Goal: Information Seeking & Learning: Learn about a topic

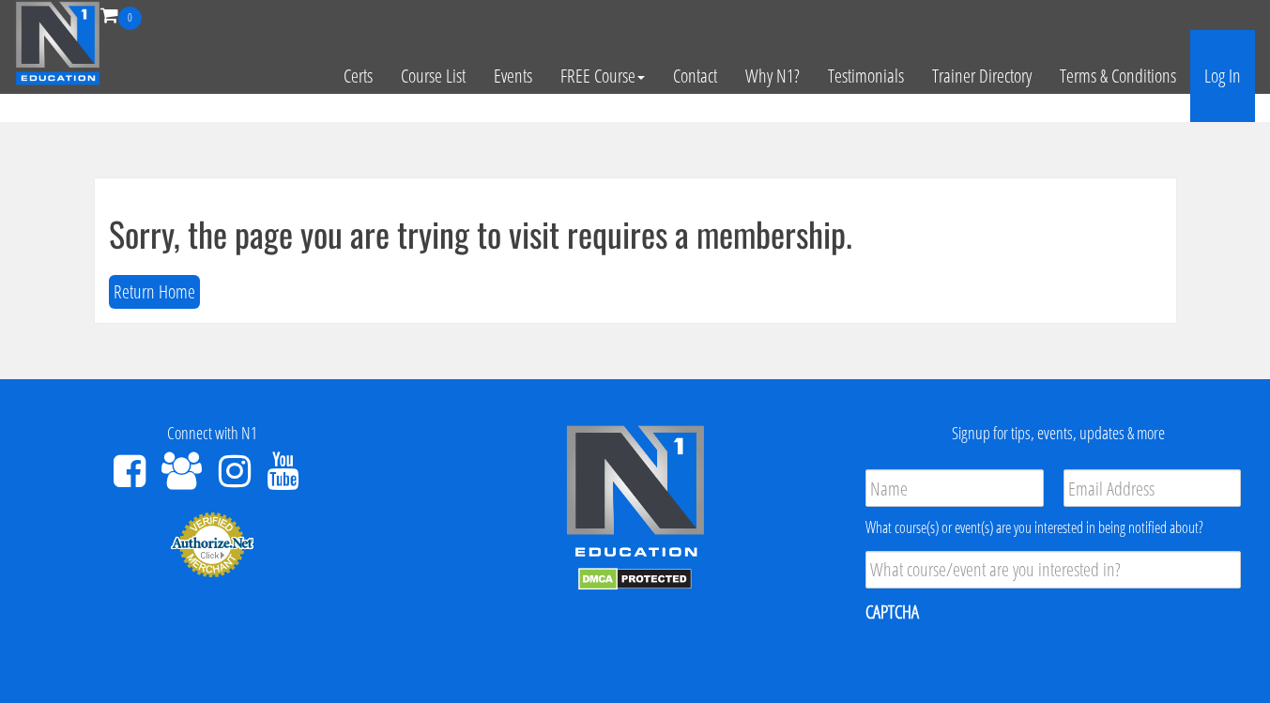
click at [1220, 85] on link "Log In" at bounding box center [1222, 76] width 65 height 92
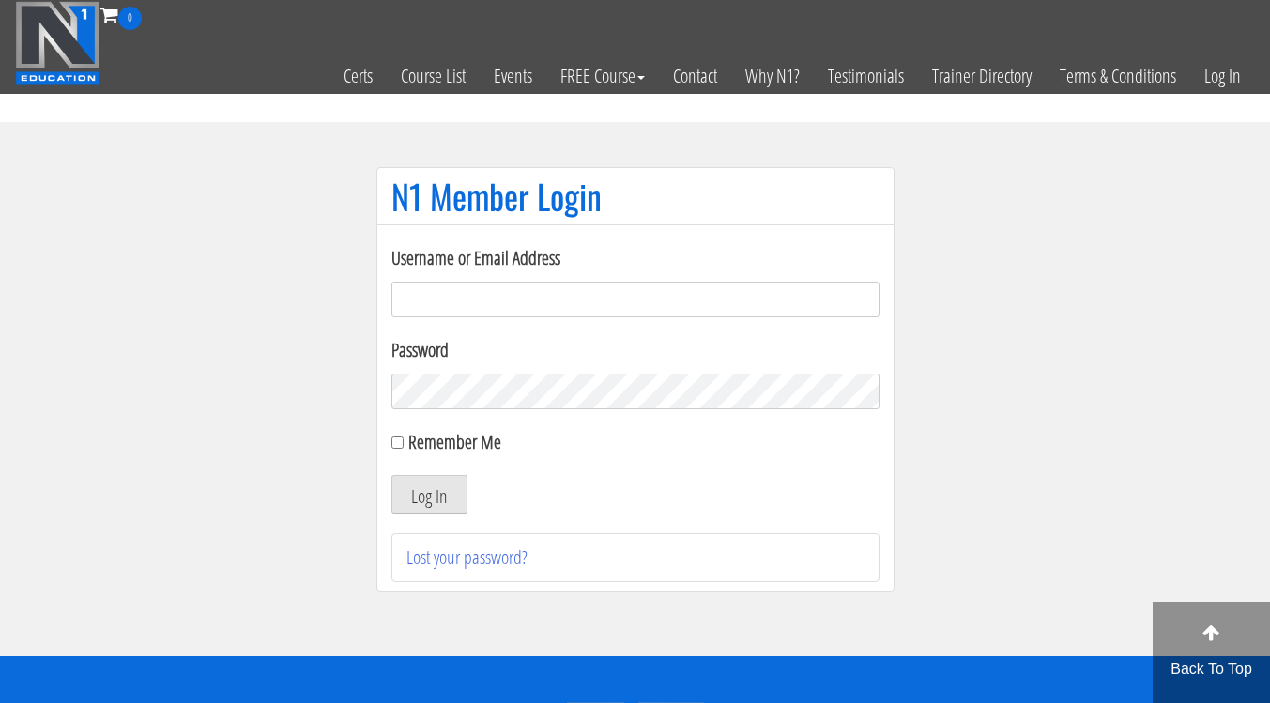
click at [775, 306] on input "Username or Email Address" at bounding box center [635, 300] width 488 height 36
click at [733, 290] on input "adnaanfitness@gmail.com" at bounding box center [635, 300] width 488 height 36
type input "info@adnaanfitness.com"
click at [421, 446] on label "Remember Me" at bounding box center [454, 441] width 93 height 25
click at [404, 446] on input "Remember Me" at bounding box center [397, 442] width 12 height 12
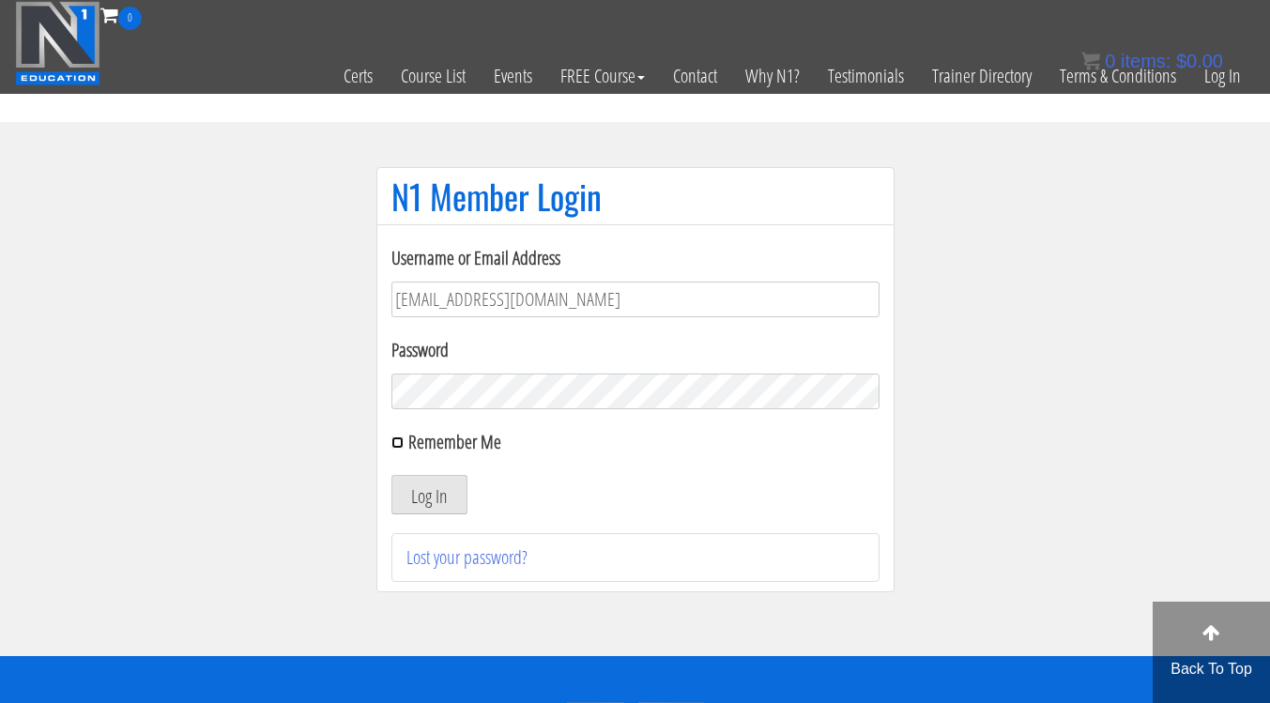
checkbox input "true"
click at [437, 494] on button "Log In" at bounding box center [429, 494] width 76 height 39
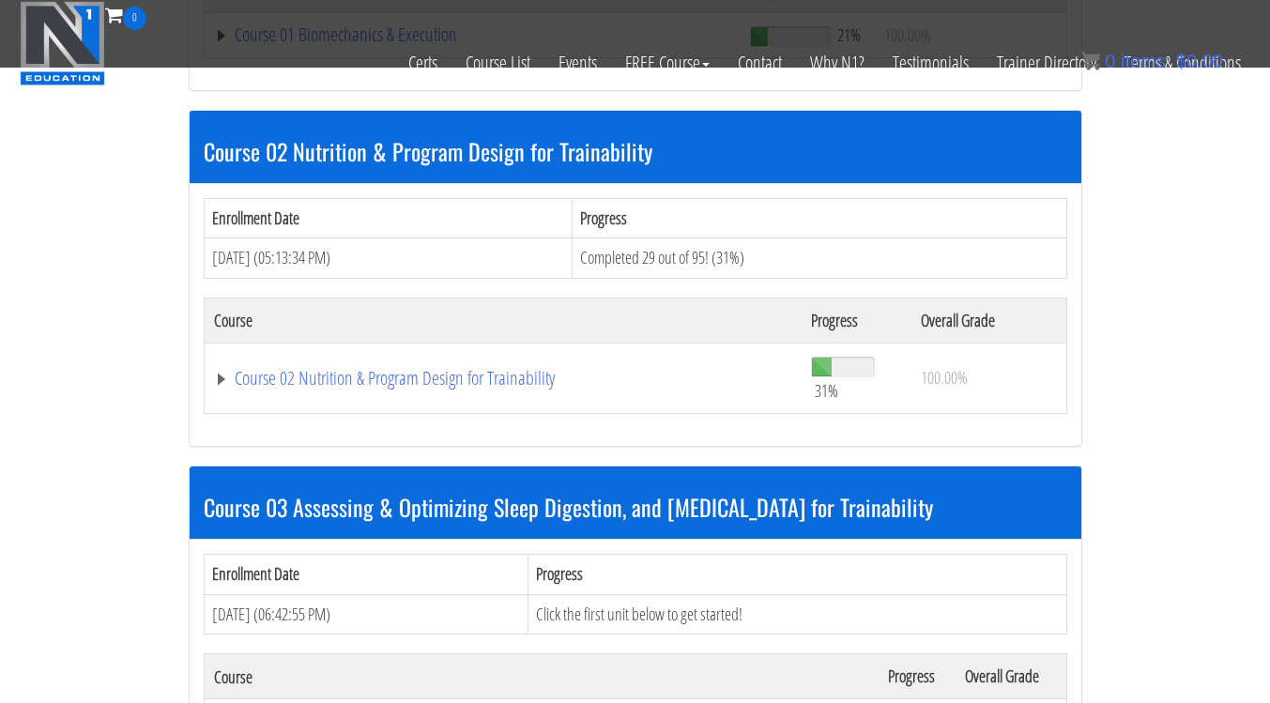
scroll to position [839, 0]
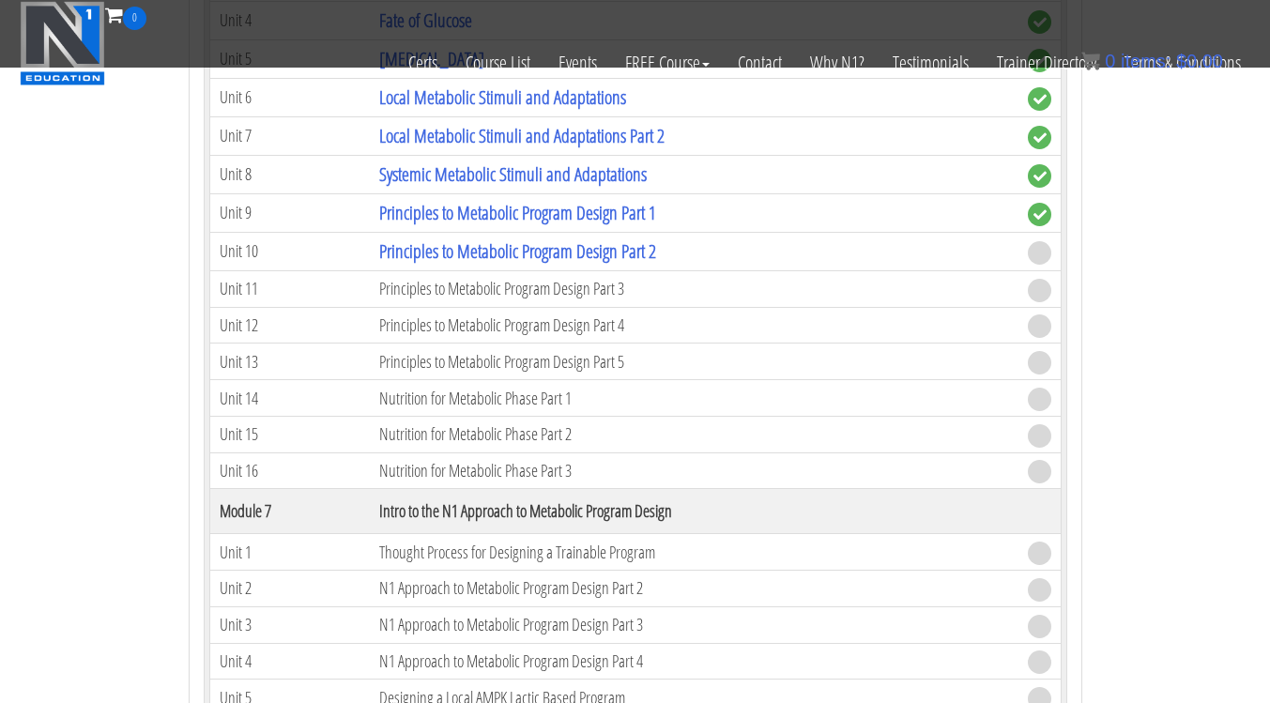
scroll to position [2440, 0]
click at [625, 260] on link "Principles to Metabolic Program Design Part 2" at bounding box center [517, 250] width 277 height 25
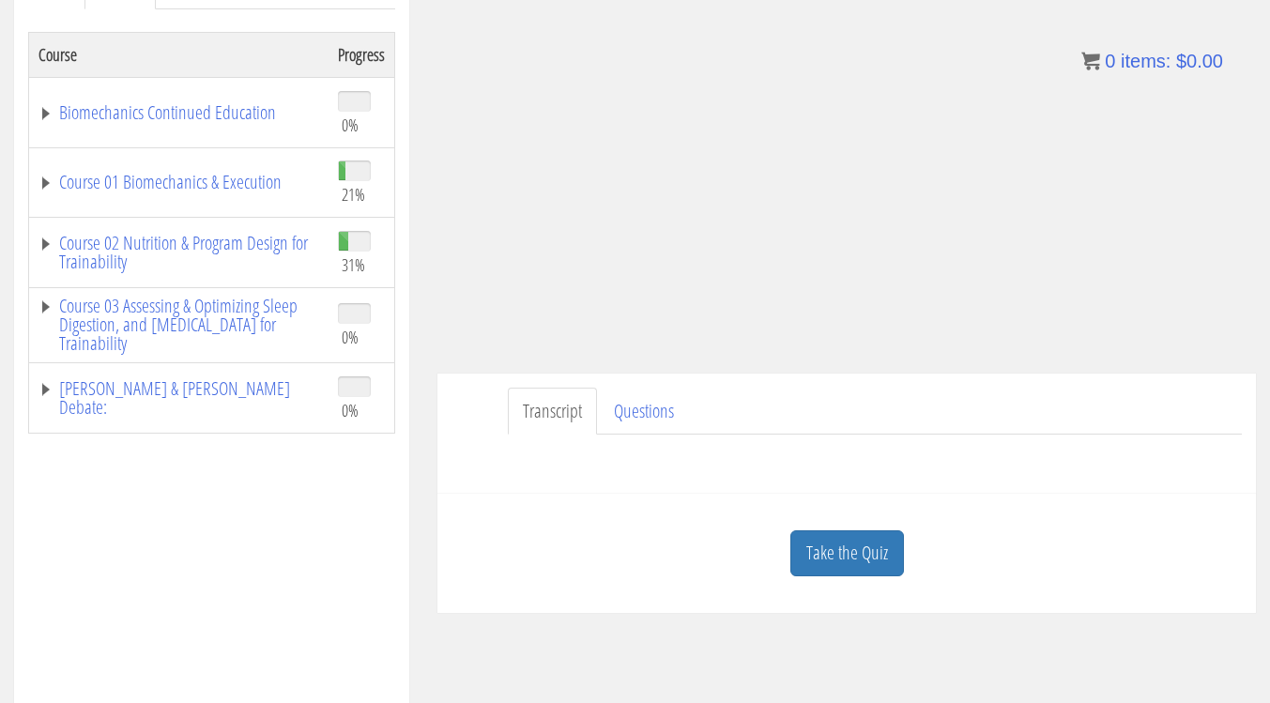
scroll to position [303, 0]
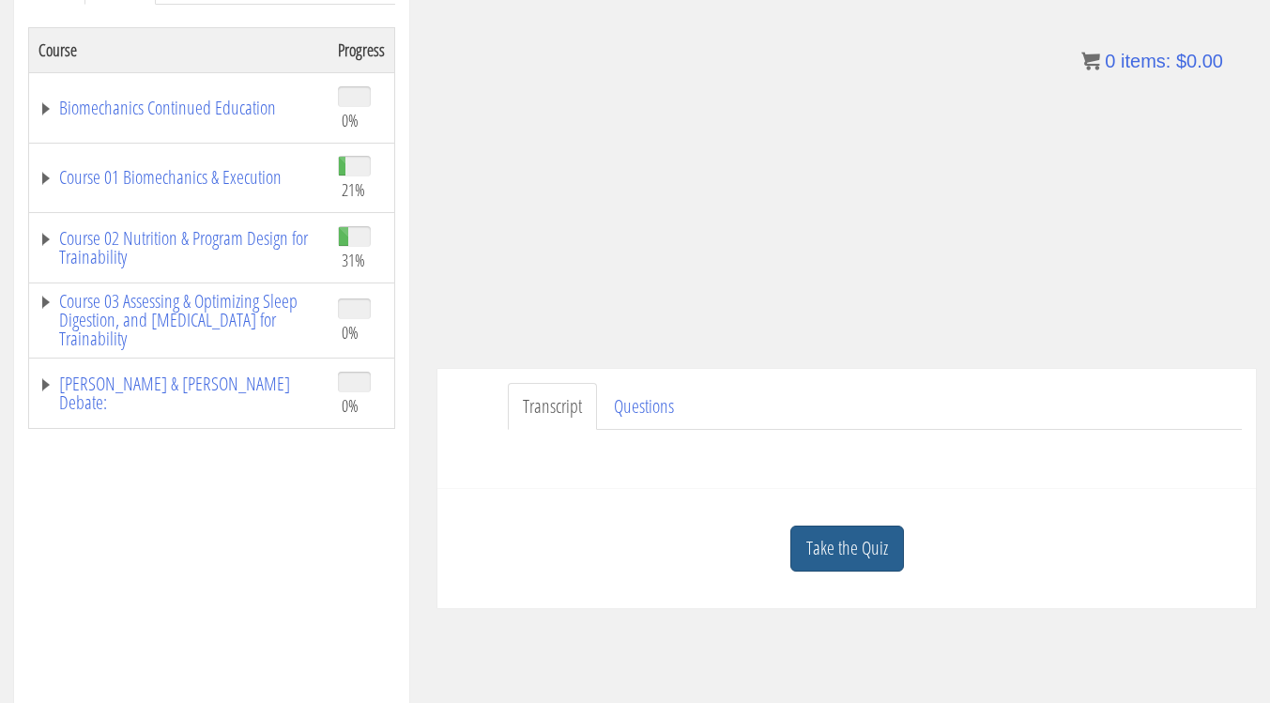
click at [863, 545] on link "Take the Quiz" at bounding box center [847, 549] width 114 height 46
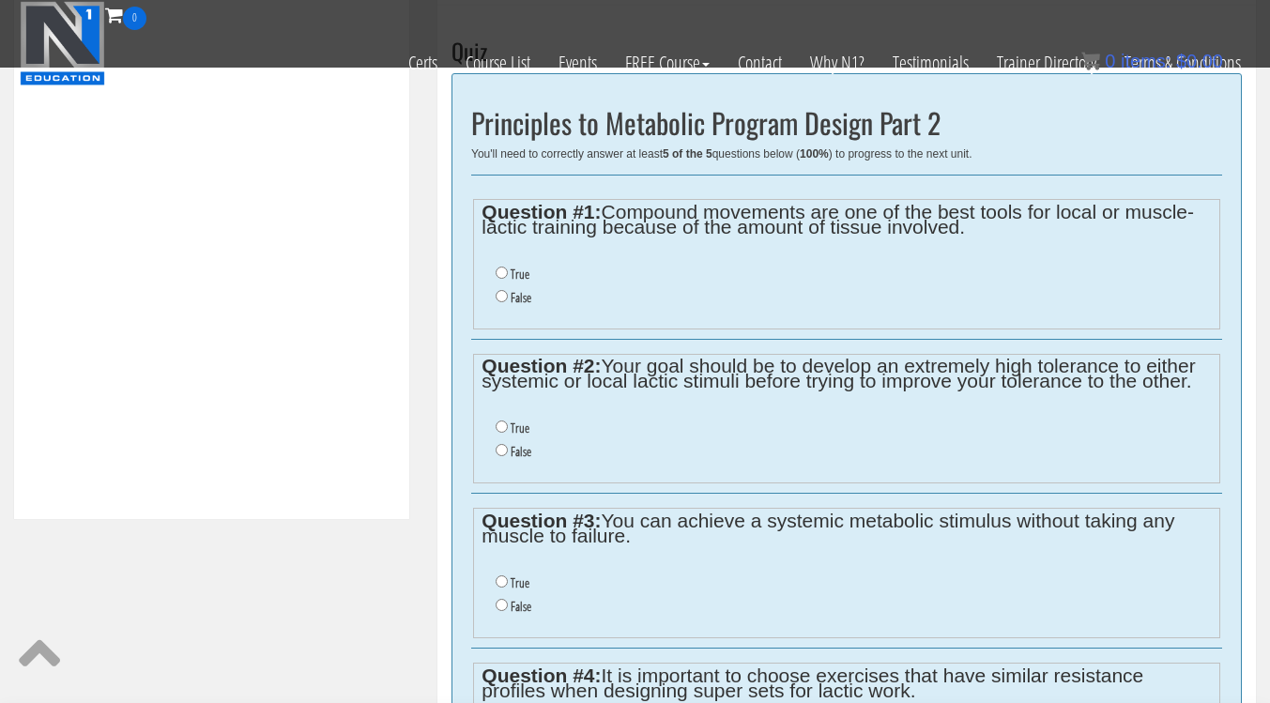
scroll to position [668, 0]
click at [519, 304] on label "False" at bounding box center [520, 297] width 21 height 15
click at [508, 302] on input "False" at bounding box center [501, 296] width 12 height 12
radio input "true"
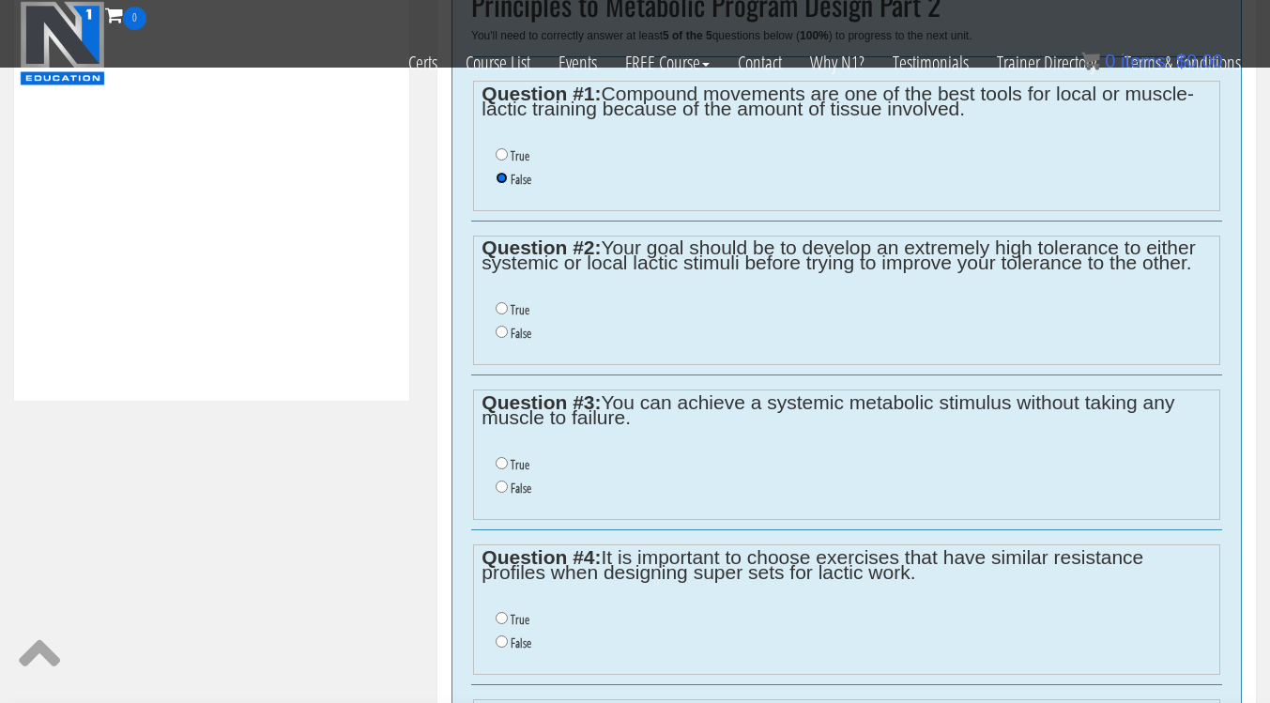
scroll to position [788, 0]
click at [511, 312] on label "True" at bounding box center [519, 307] width 19 height 15
click at [508, 312] on input "True" at bounding box center [501, 306] width 12 height 12
radio input "true"
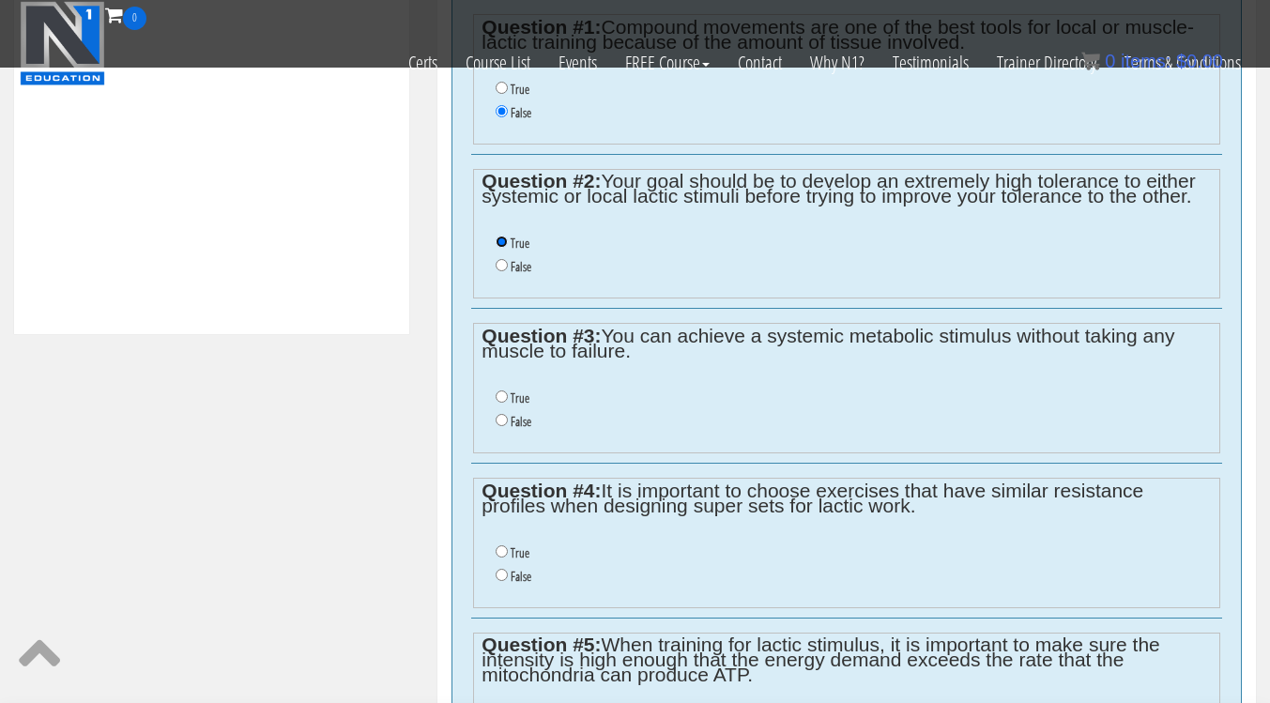
scroll to position [862, 0]
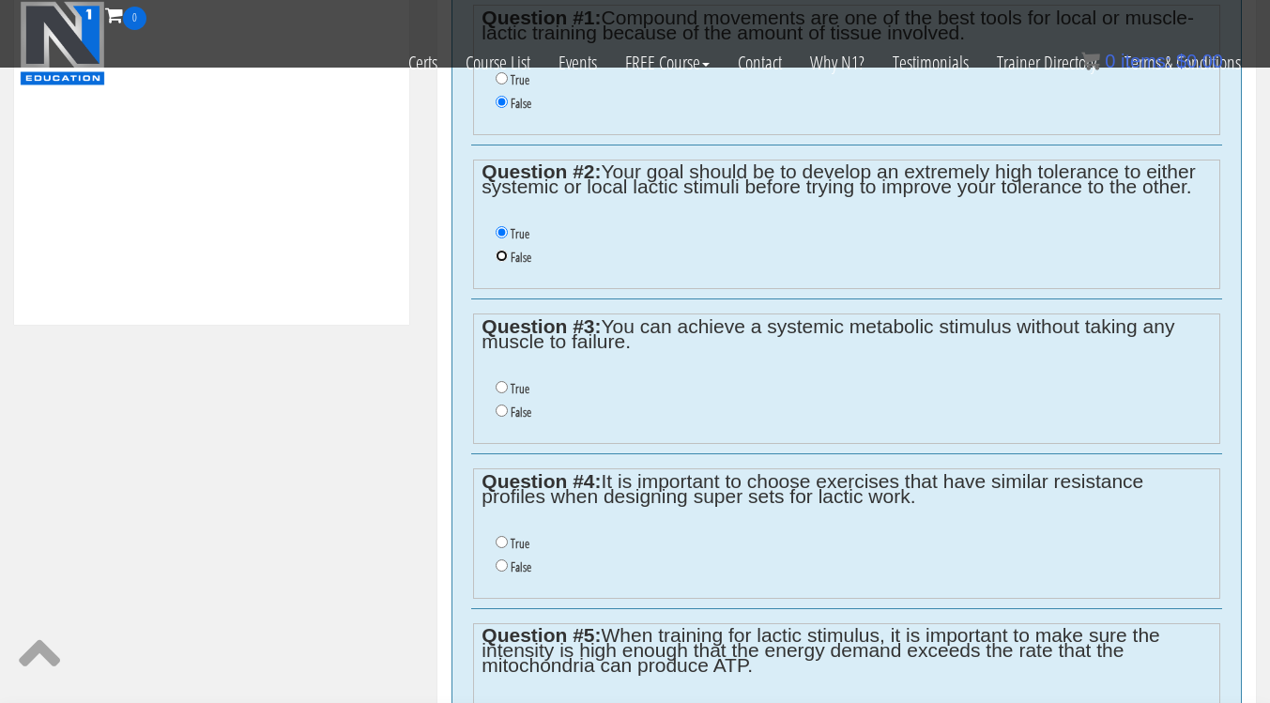
click at [501, 261] on input "False" at bounding box center [501, 256] width 12 height 12
radio input "true"
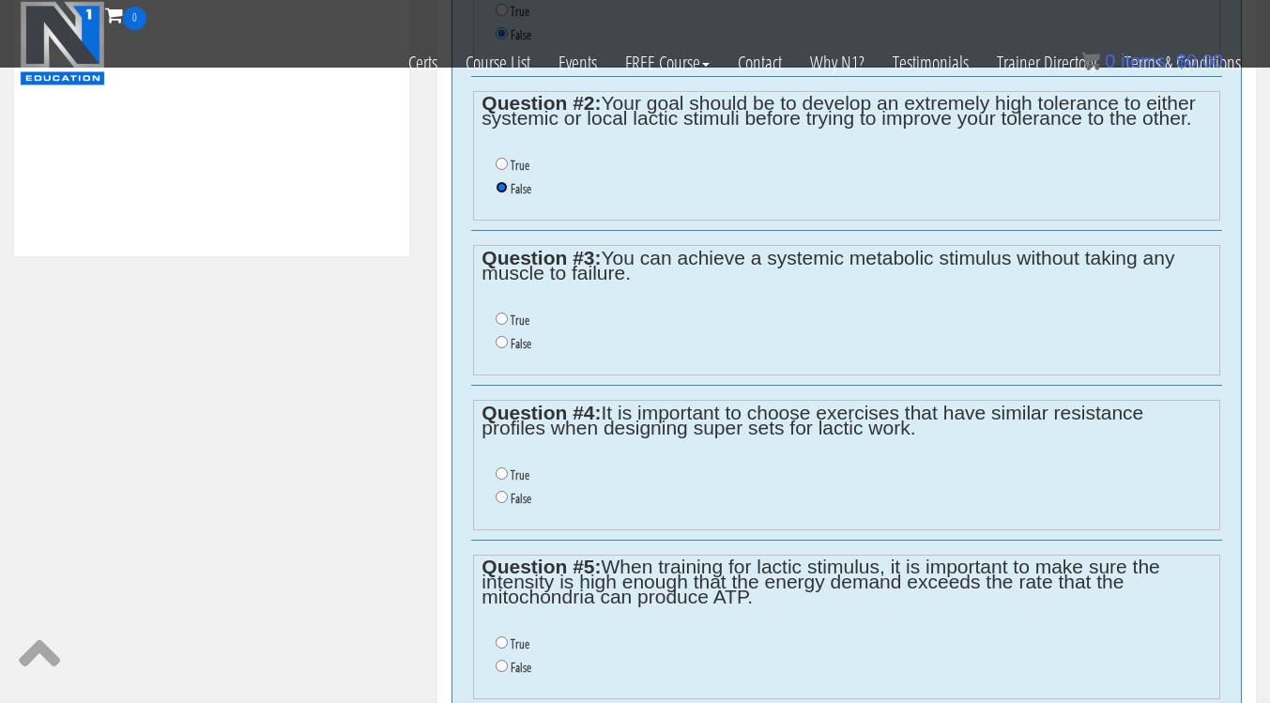
scroll to position [935, 0]
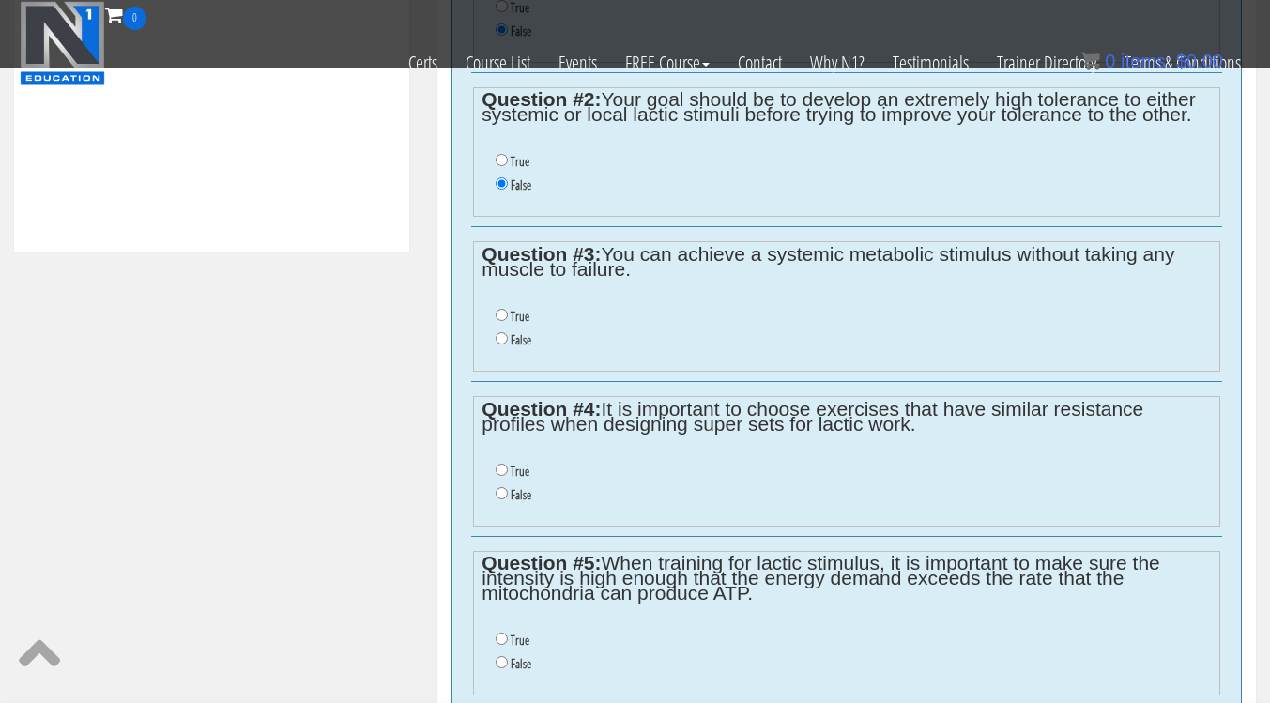
click at [511, 313] on label "True" at bounding box center [519, 316] width 19 height 15
click at [508, 313] on input "True" at bounding box center [501, 315] width 12 height 12
radio input "true"
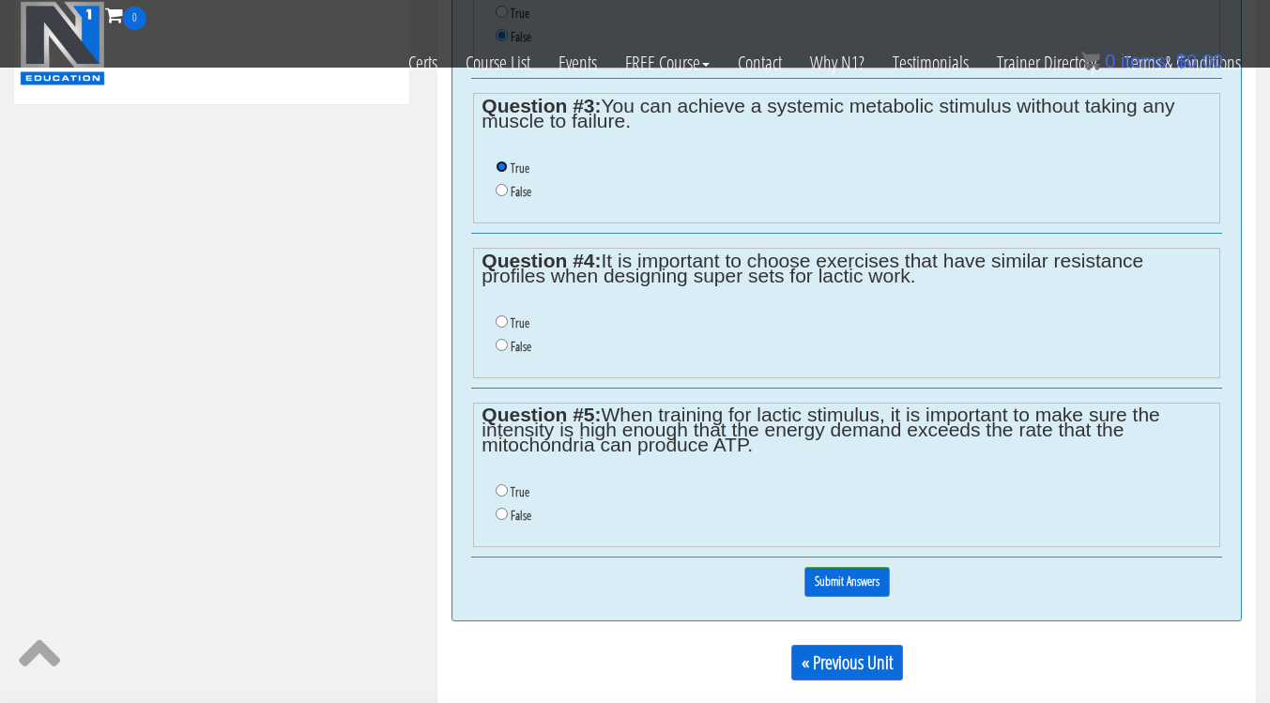
scroll to position [1081, 0]
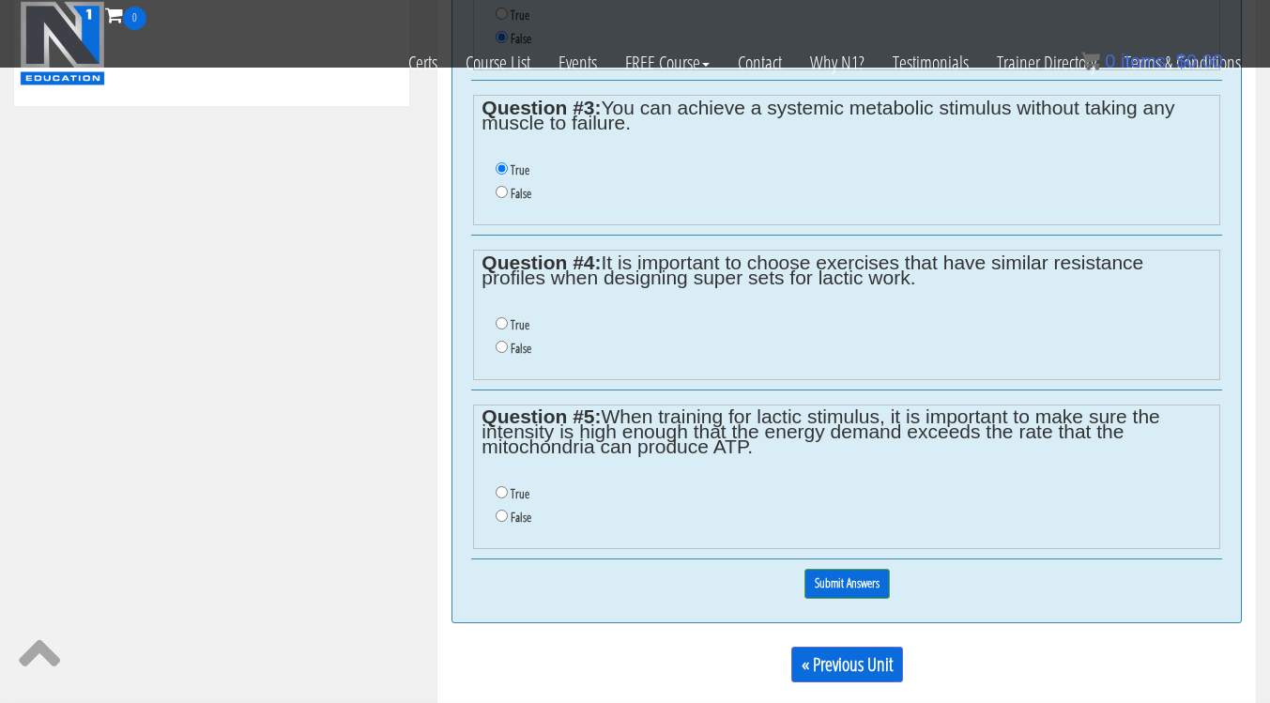
click at [515, 351] on label "False" at bounding box center [520, 348] width 21 height 15
click at [508, 351] on input "False" at bounding box center [501, 347] width 12 height 12
radio input "true"
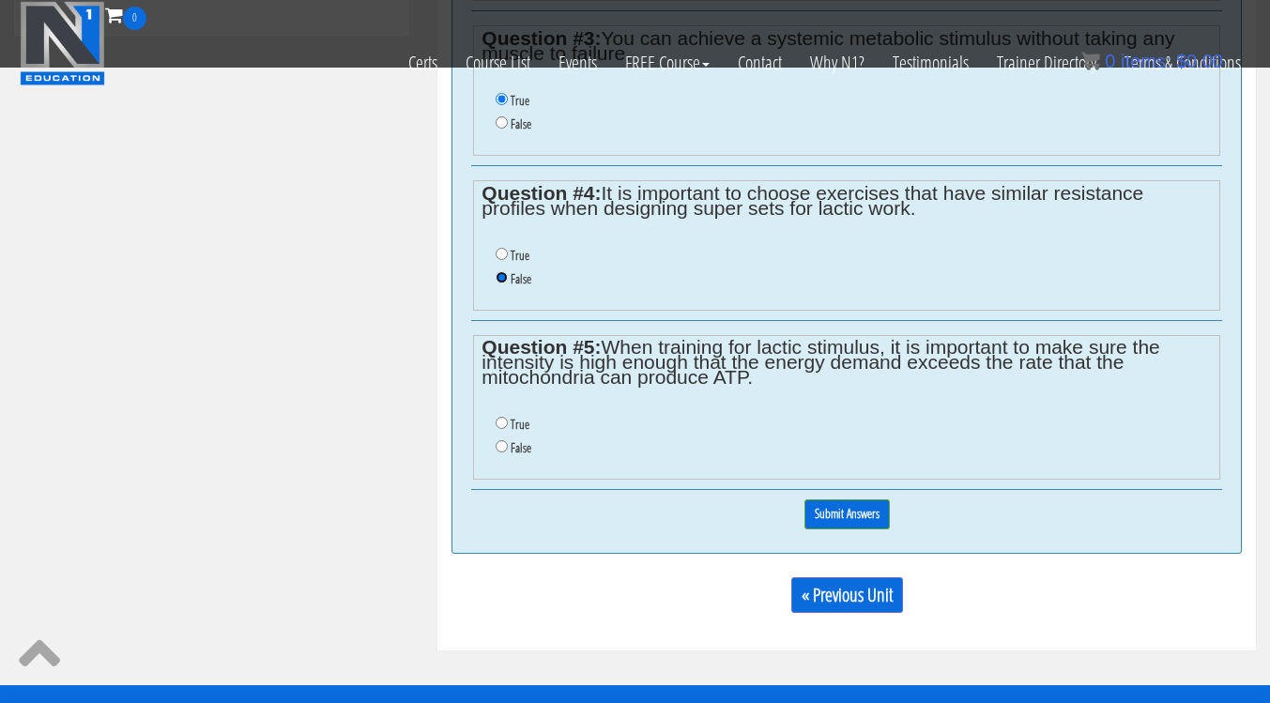
scroll to position [1213, 0]
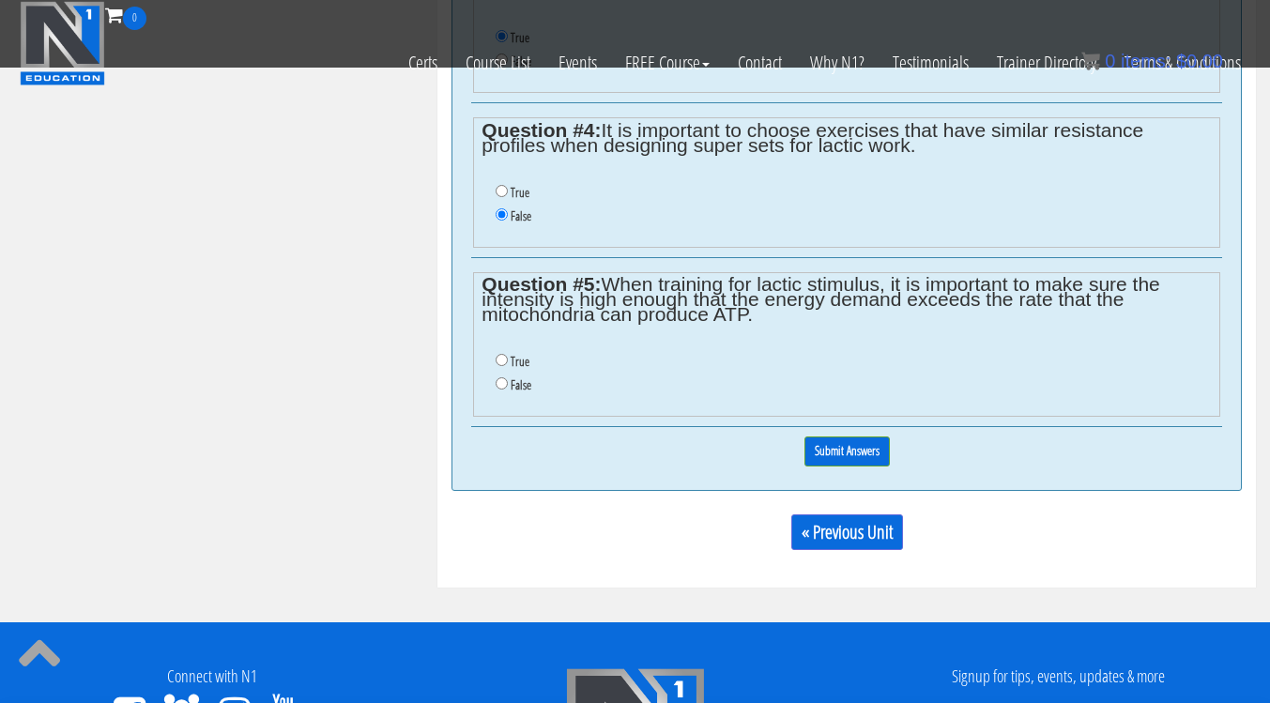
click at [518, 358] on label "True" at bounding box center [519, 361] width 19 height 15
click at [508, 358] on input "True" at bounding box center [501, 360] width 12 height 12
radio input "true"
click at [867, 443] on input "Submit Answers" at bounding box center [846, 450] width 85 height 29
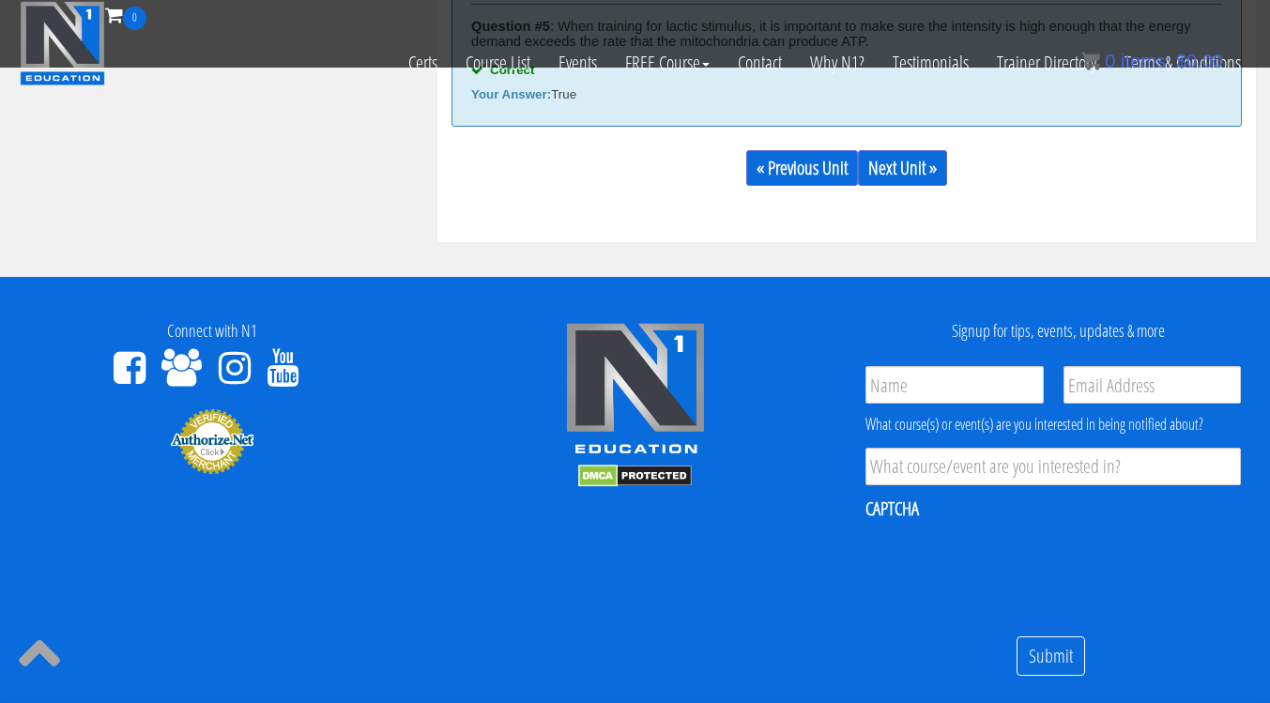
scroll to position [1405, 0]
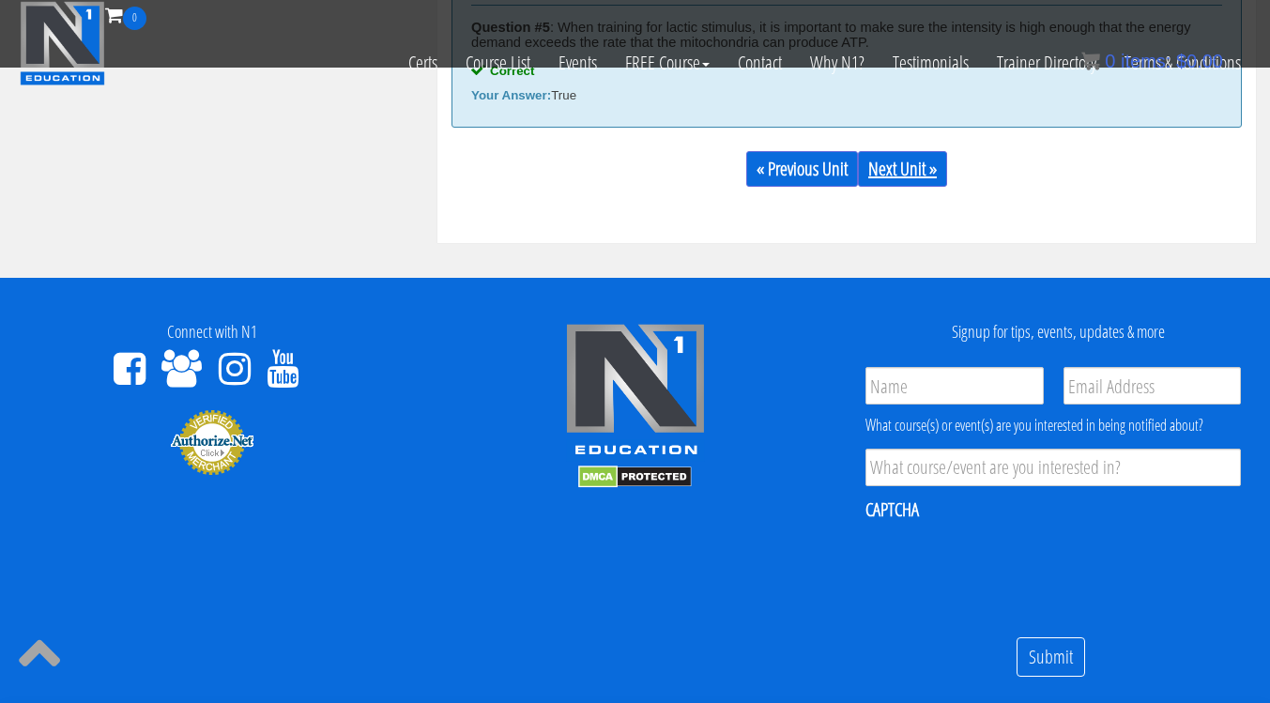
click at [915, 161] on link "Next Unit »" at bounding box center [902, 169] width 89 height 36
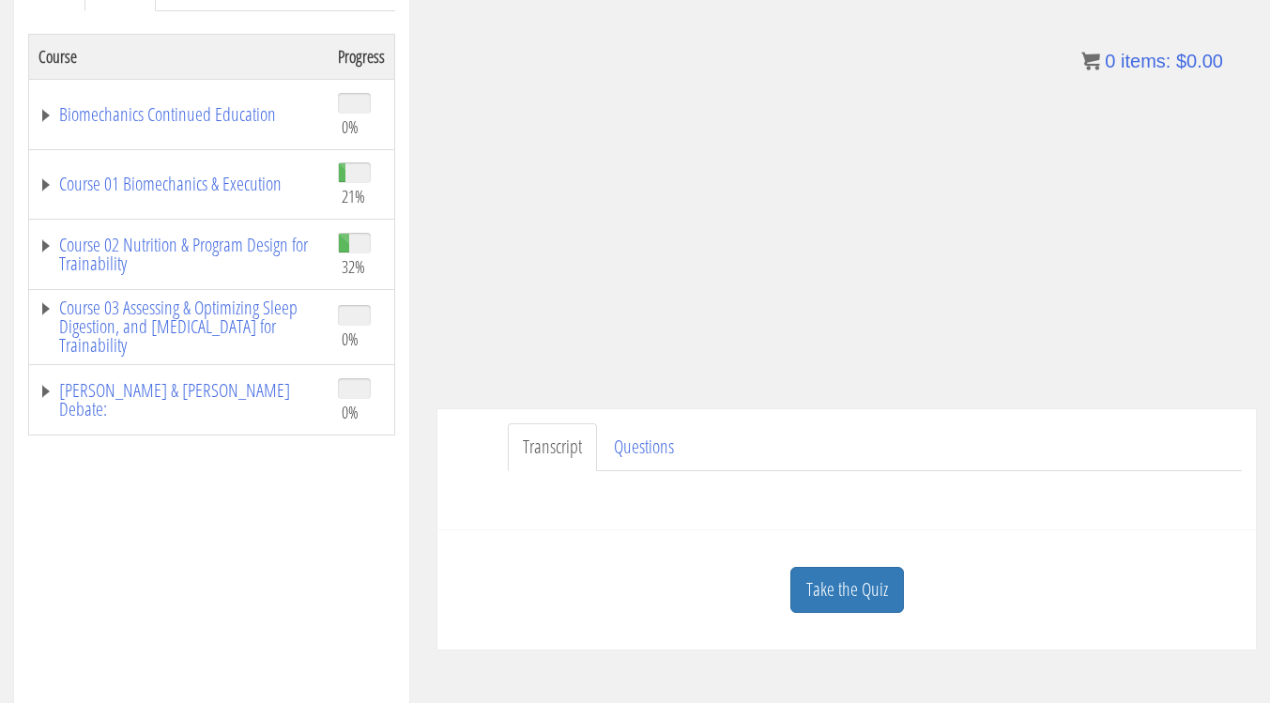
scroll to position [308, 0]
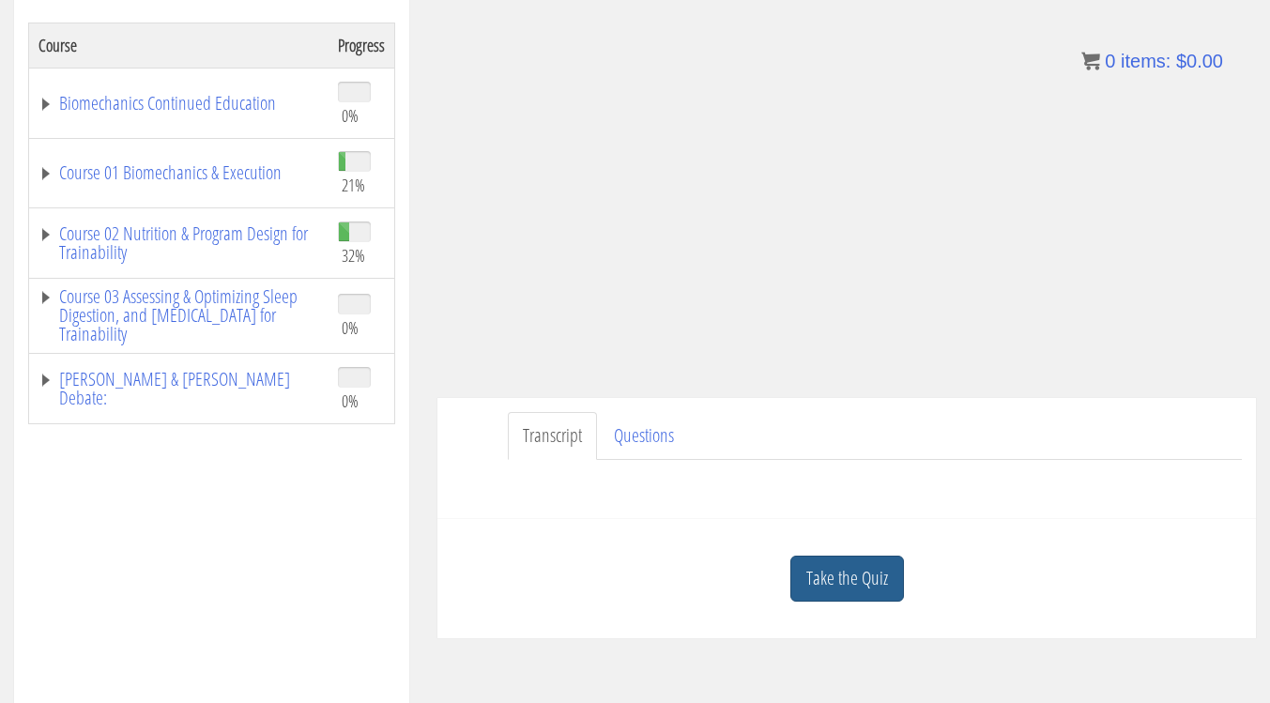
click at [876, 599] on link "Take the Quiz" at bounding box center [847, 579] width 114 height 46
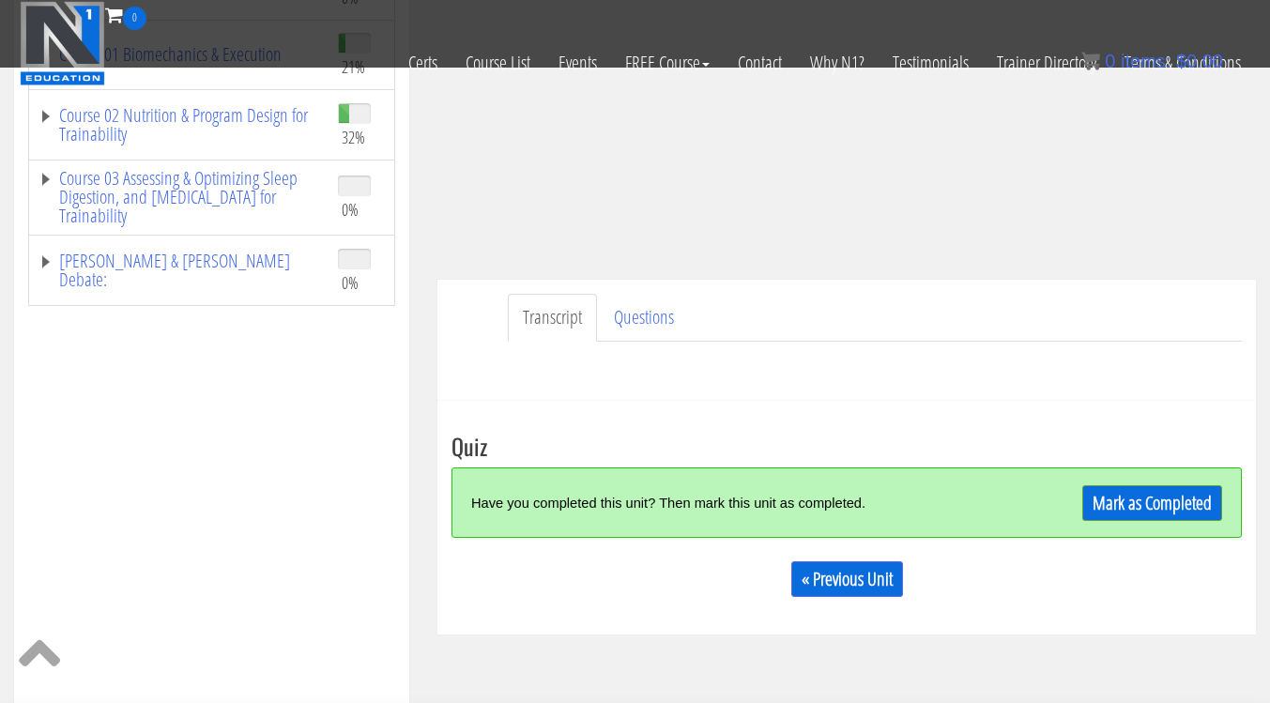
scroll to position [456, 0]
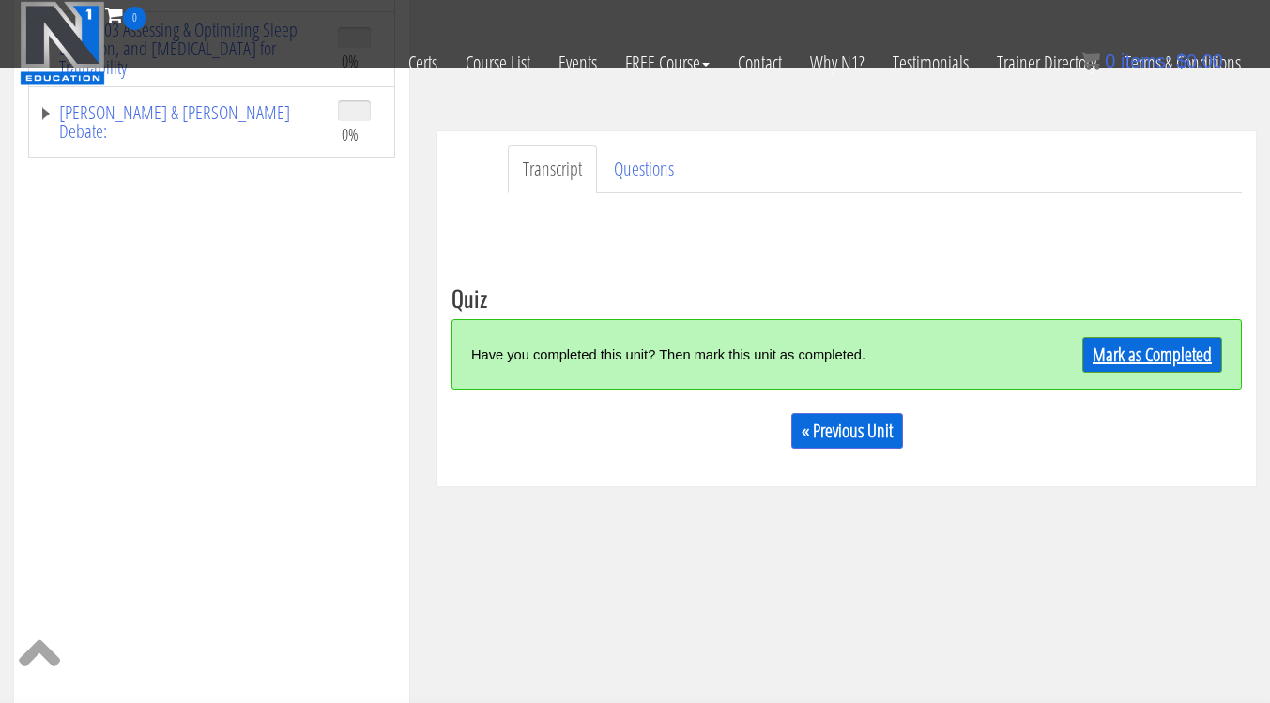
click at [1183, 363] on link "Mark as Completed" at bounding box center [1152, 355] width 140 height 36
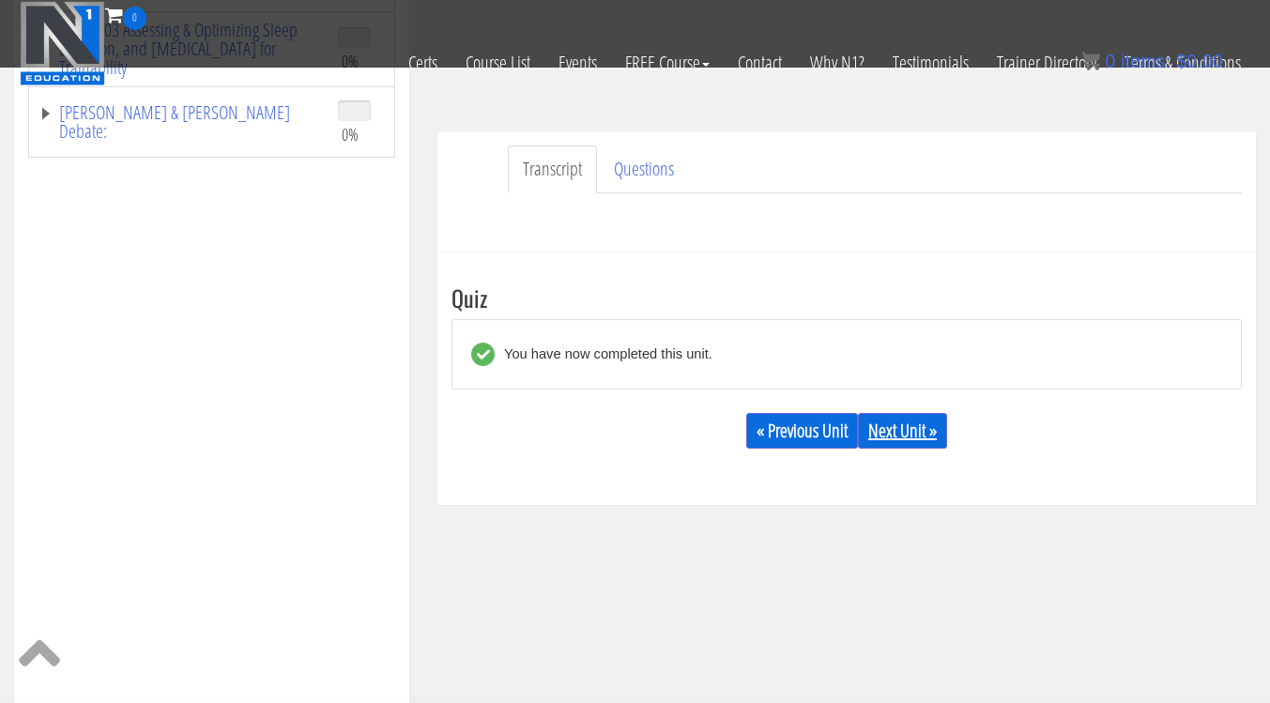
click at [924, 420] on link "Next Unit »" at bounding box center [902, 431] width 89 height 36
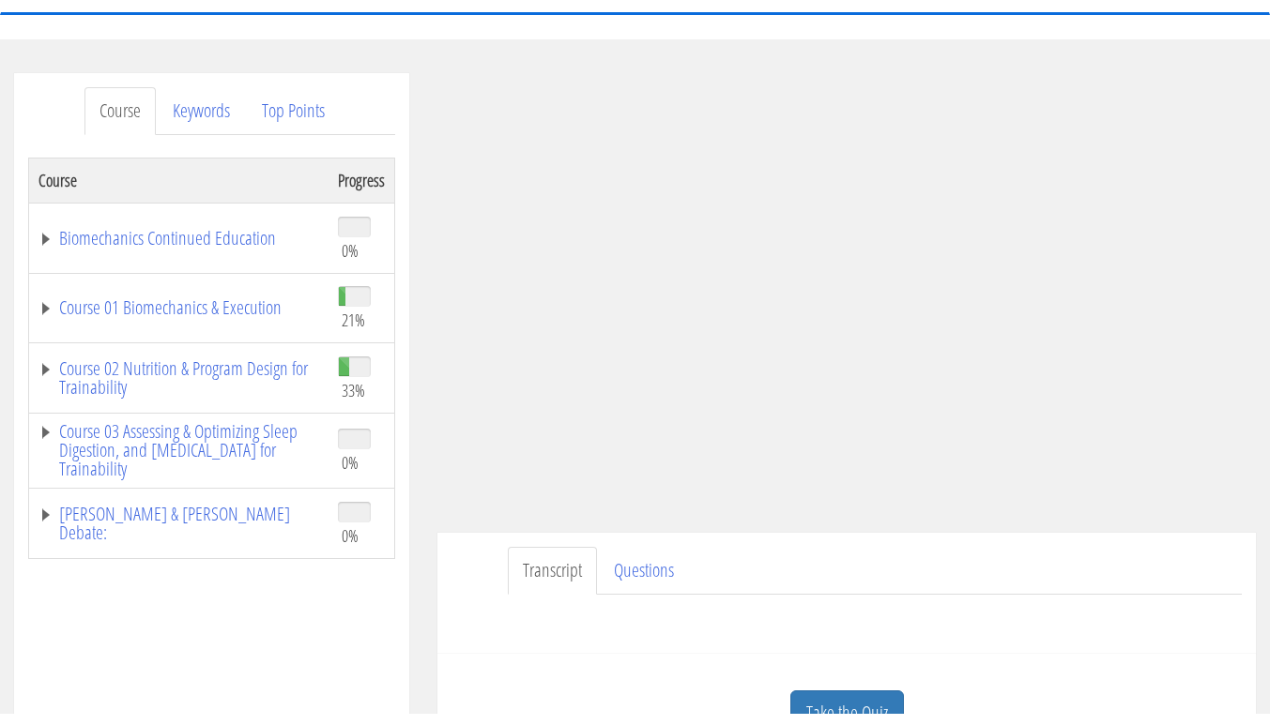
scroll to position [292, 0]
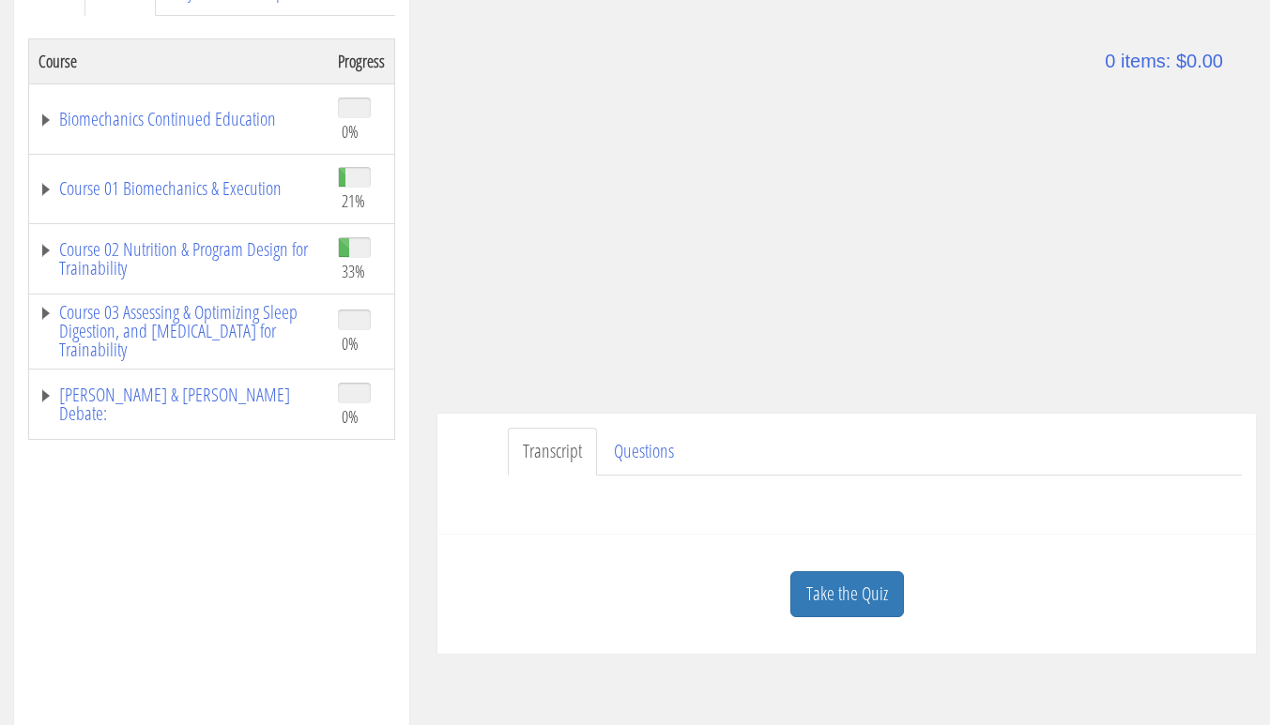
click at [861, 590] on link "Take the Quiz" at bounding box center [847, 594] width 114 height 46
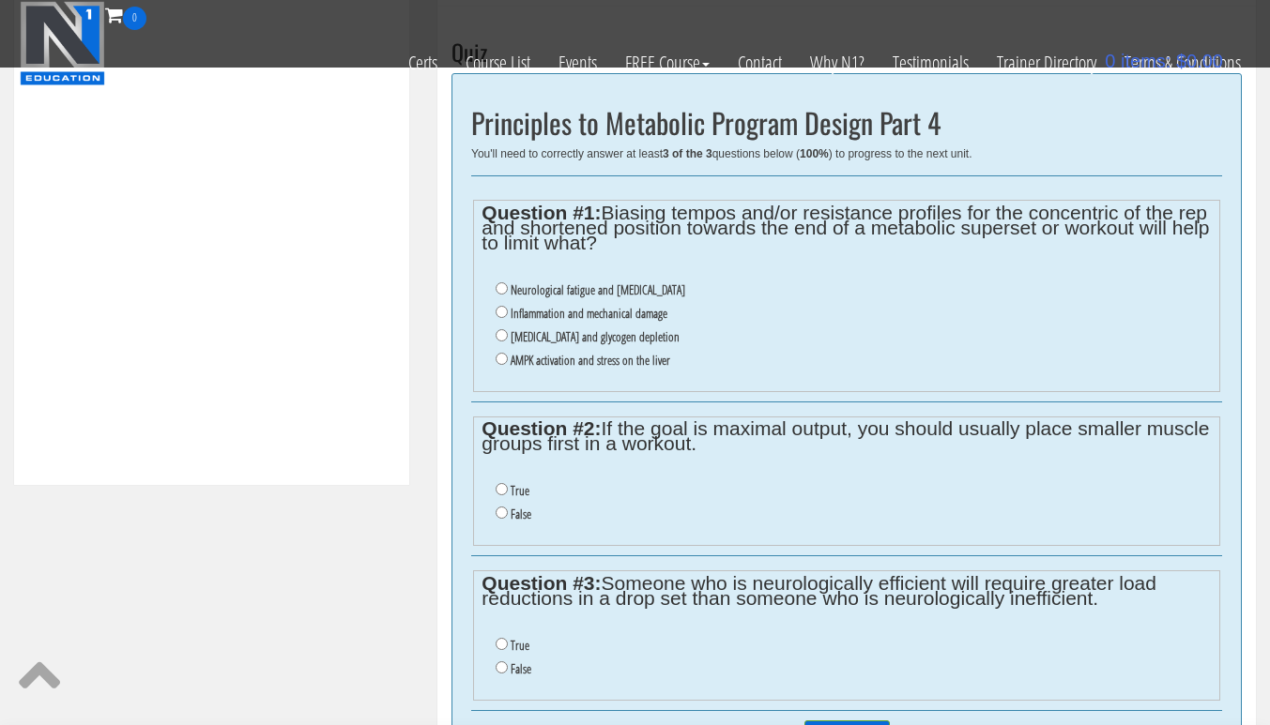
scroll to position [703, 0]
click at [624, 293] on label "Neurological fatigue and lactic acid" at bounding box center [597, 289] width 175 height 15
click at [508, 293] on input "Neurological fatigue and lactic acid" at bounding box center [501, 288] width 12 height 12
radio input "true"
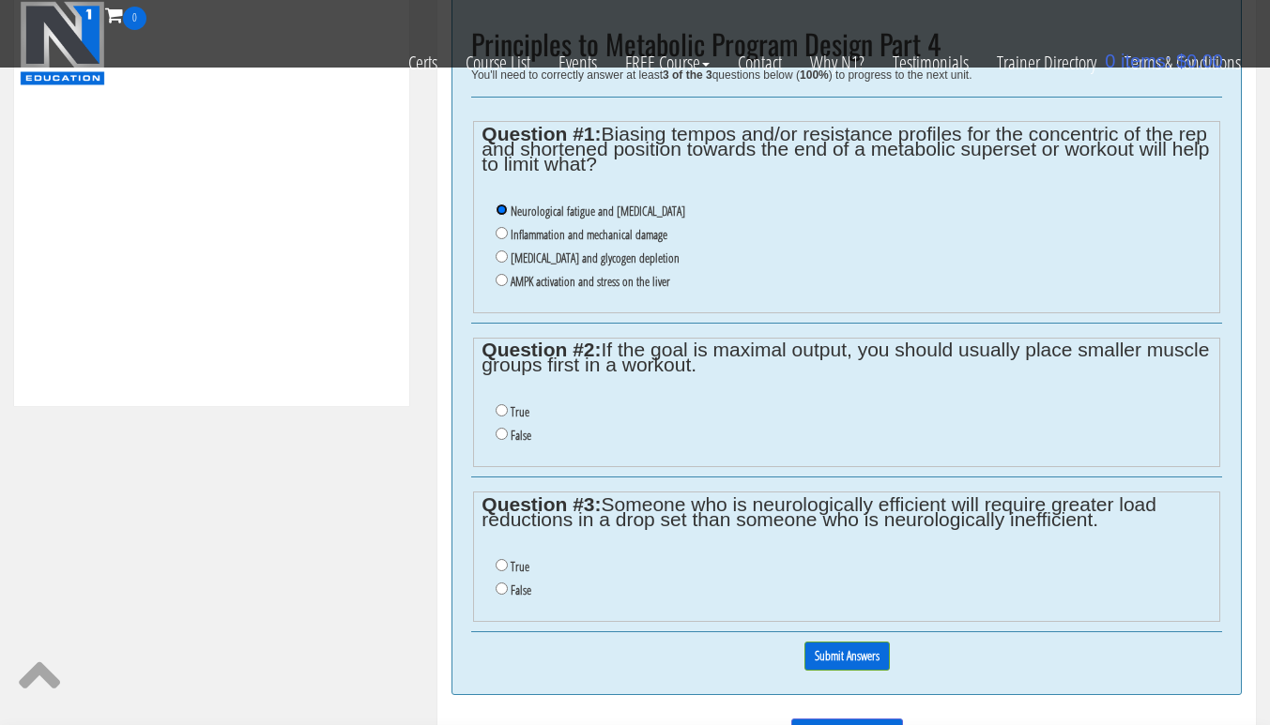
scroll to position [788, 0]
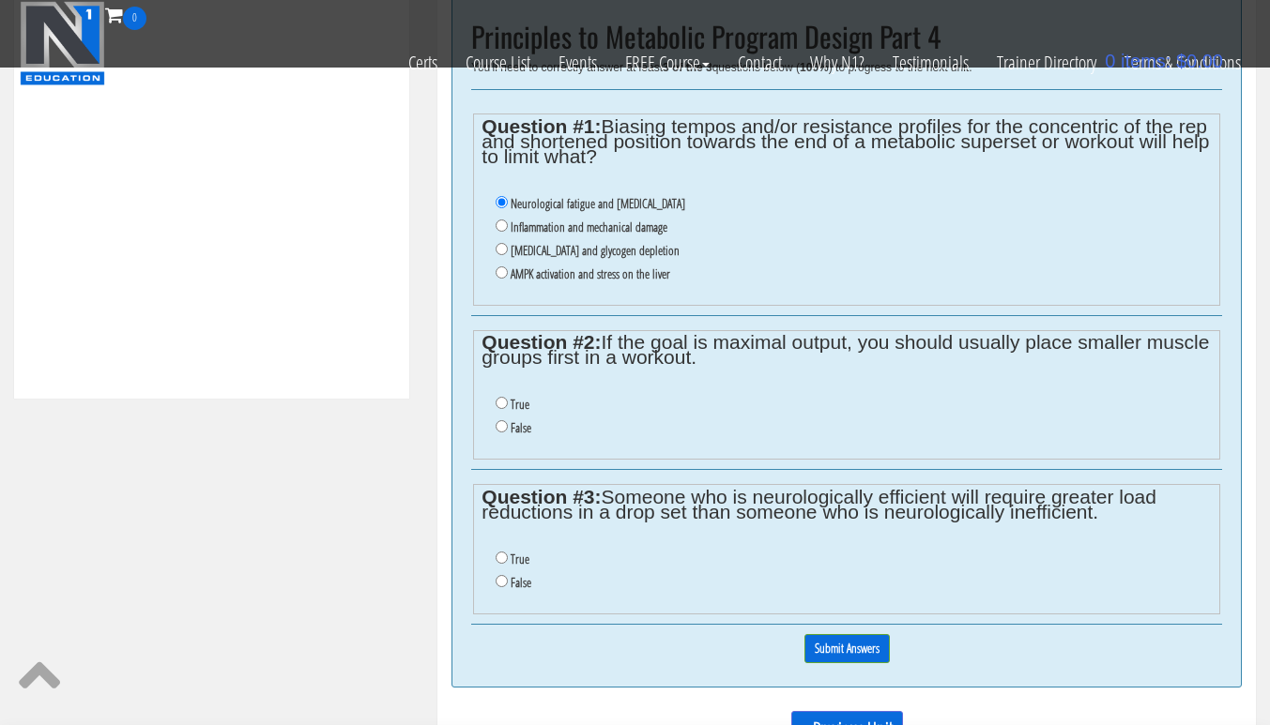
click at [514, 405] on label "True" at bounding box center [519, 404] width 19 height 15
click at [508, 405] on input "True" at bounding box center [501, 403] width 12 height 12
radio input "true"
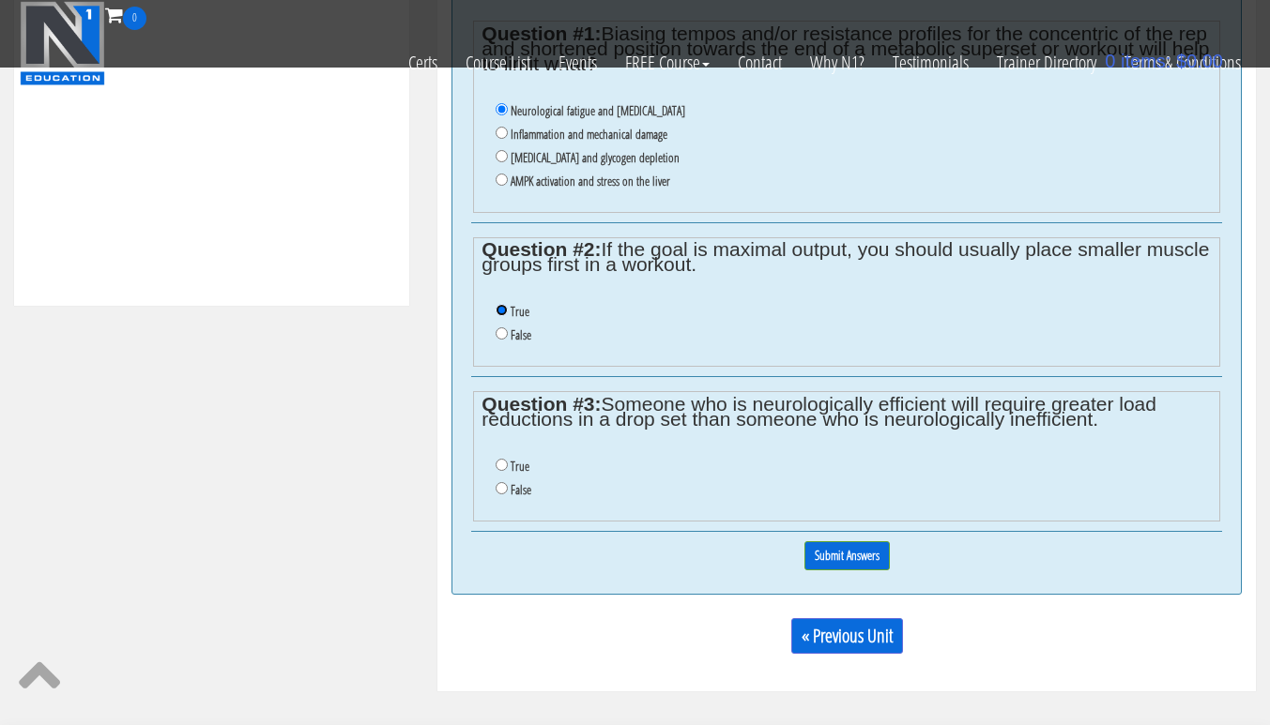
scroll to position [883, 0]
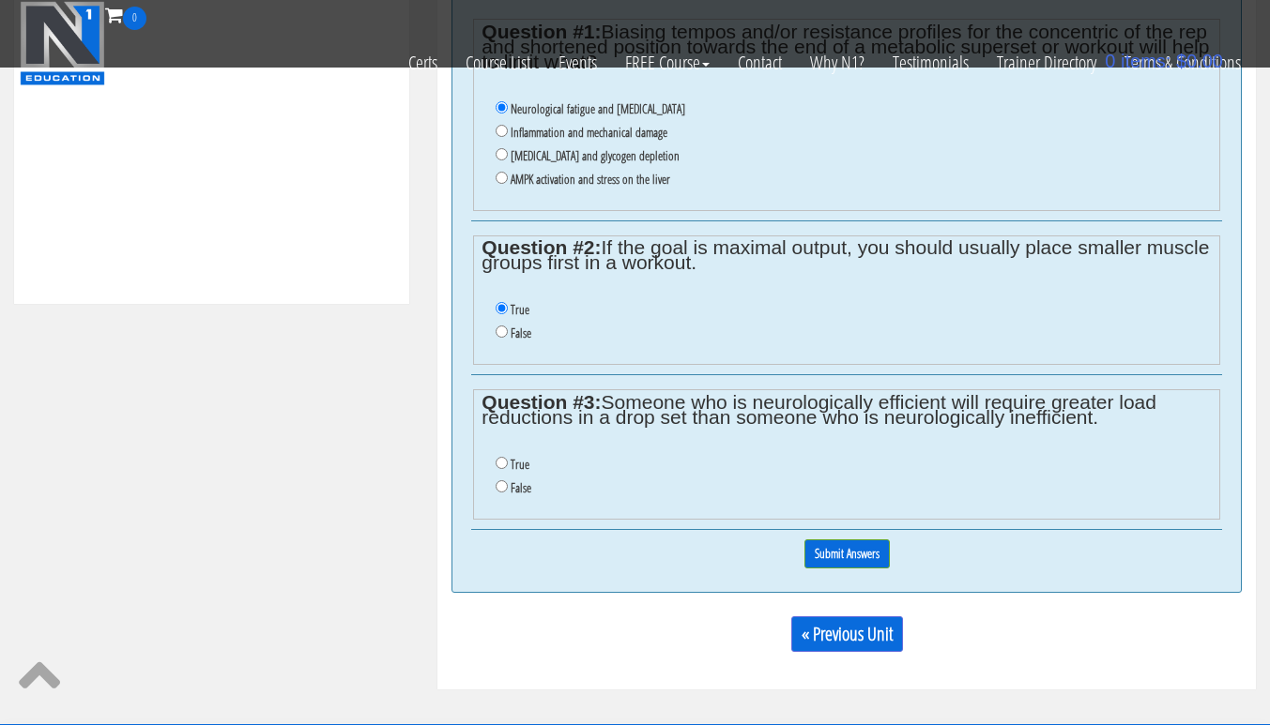
click at [515, 467] on label "True" at bounding box center [519, 464] width 19 height 15
click at [508, 467] on input "True" at bounding box center [501, 463] width 12 height 12
radio input "true"
click at [882, 555] on input "Submit Answers" at bounding box center [846, 554] width 85 height 29
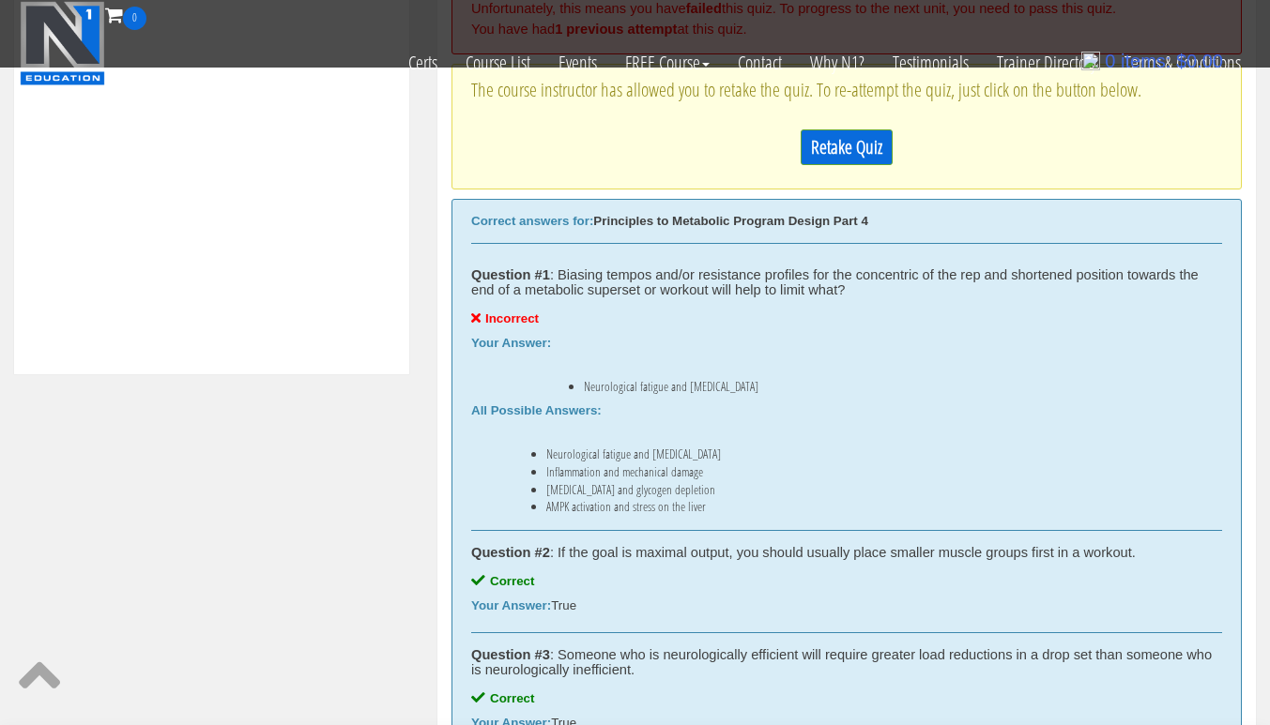
scroll to position [816, 0]
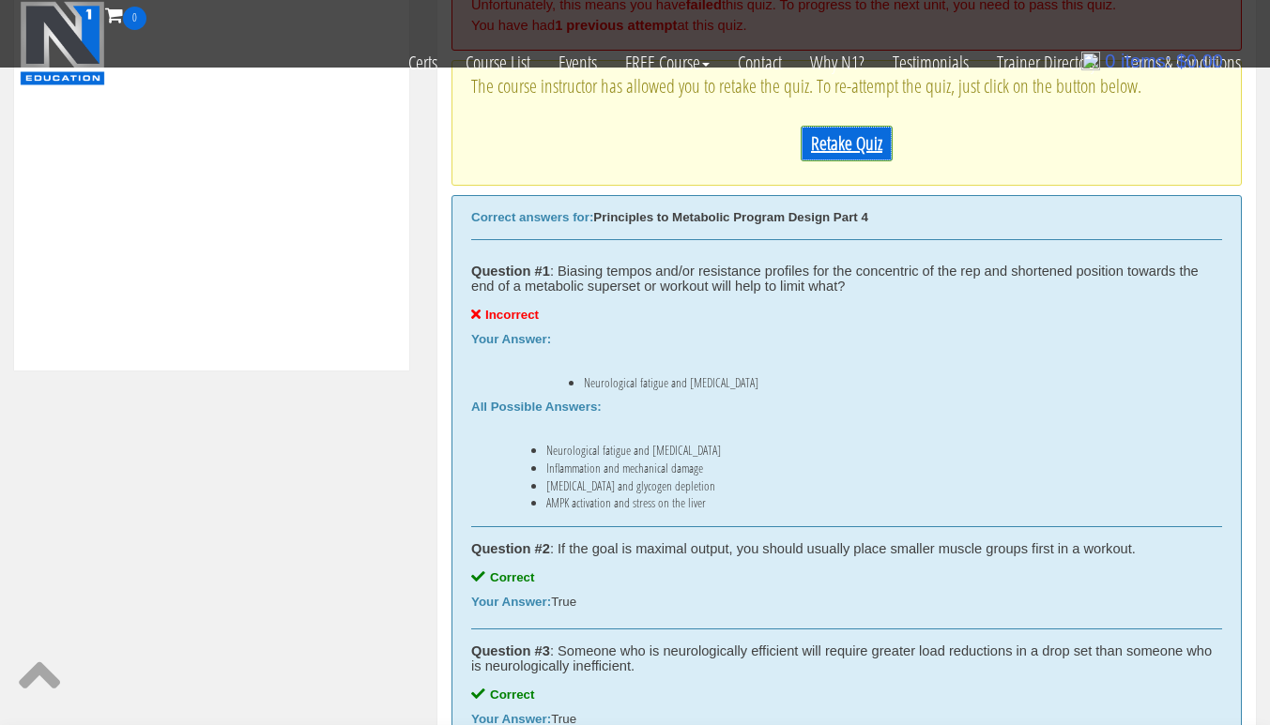
click at [879, 153] on link "Retake Quiz" at bounding box center [846, 144] width 92 height 36
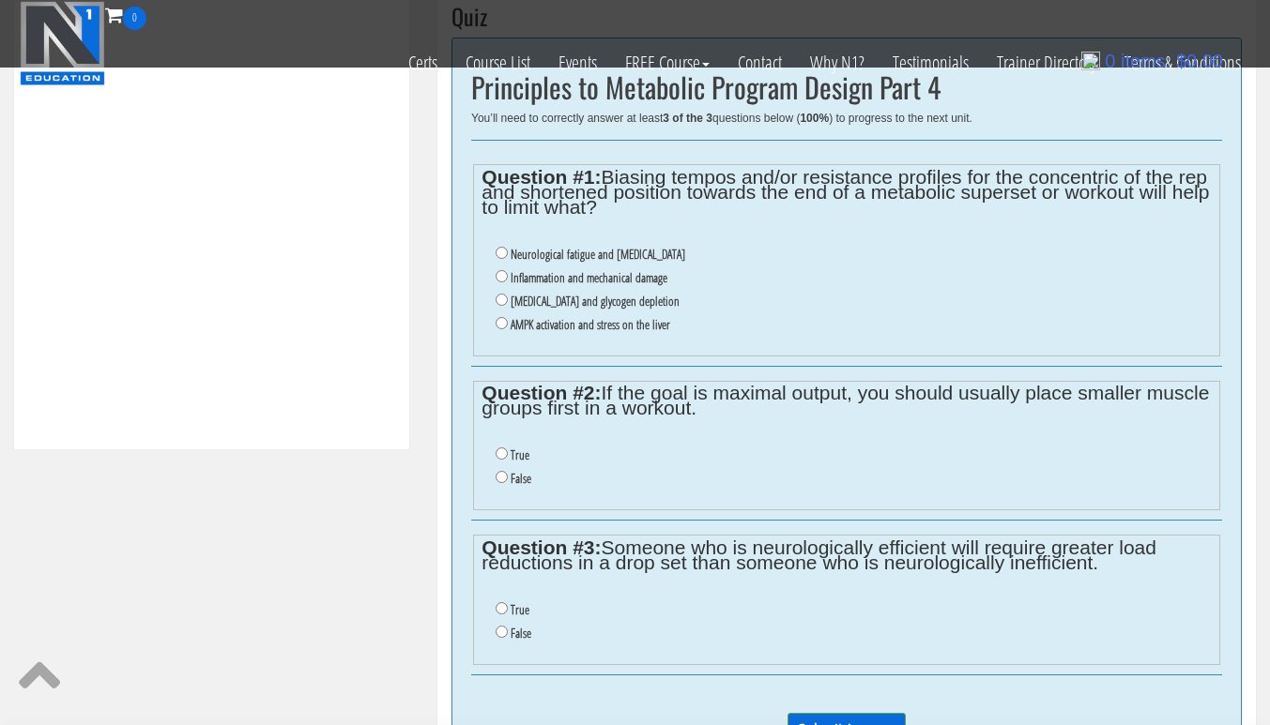
scroll to position [737, 0]
click at [647, 277] on label "Inflammation and mechanical damage" at bounding box center [588, 278] width 157 height 15
click at [508, 277] on input "Inflammation and mechanical damage" at bounding box center [501, 277] width 12 height 12
radio input "true"
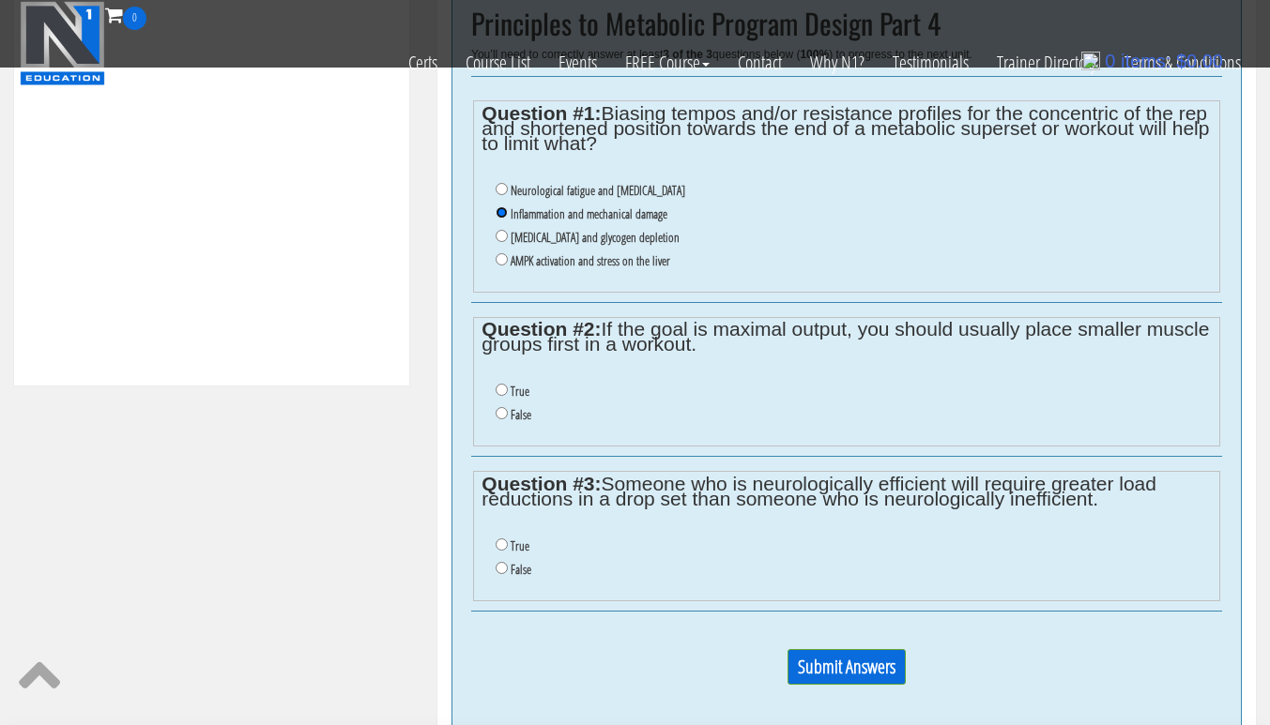
scroll to position [803, 0]
click at [519, 388] on label "True" at bounding box center [519, 389] width 19 height 15
click at [508, 388] on input "True" at bounding box center [501, 388] width 12 height 12
radio input "true"
click at [521, 540] on label "True" at bounding box center [519, 544] width 19 height 15
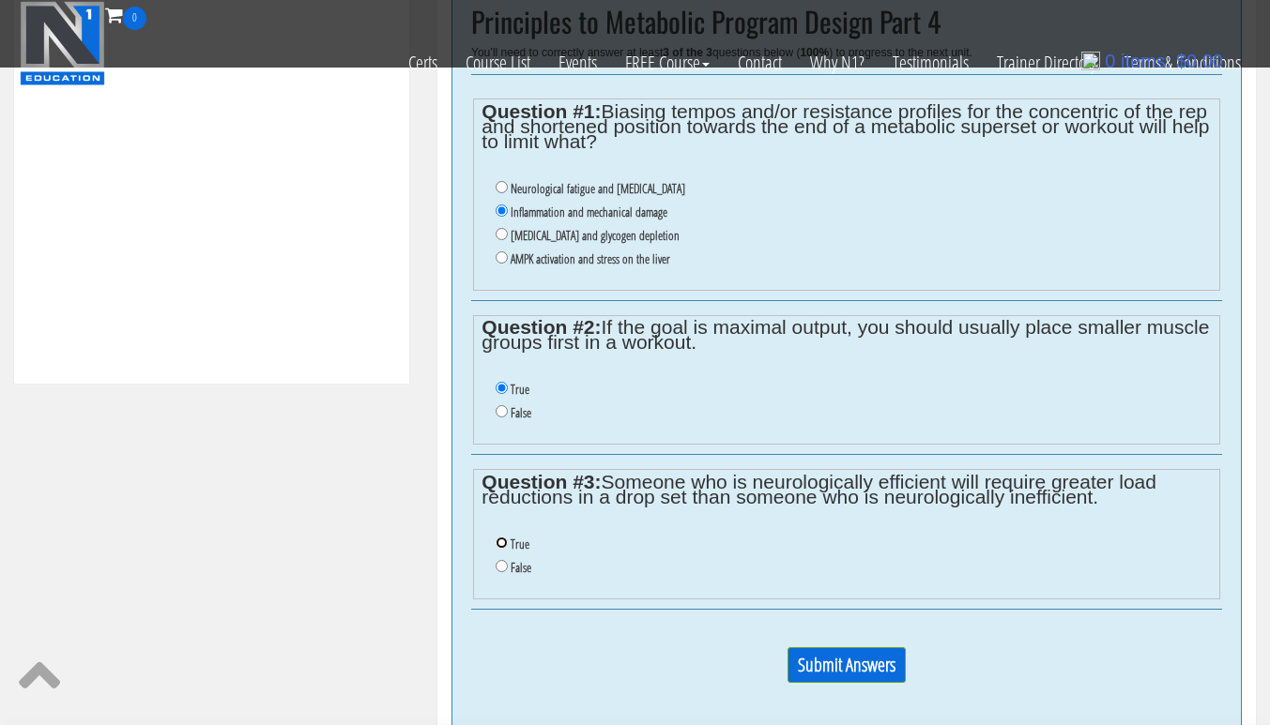
click at [508, 540] on input "True" at bounding box center [501, 543] width 12 height 12
radio input "true"
click at [858, 659] on input "Submit Answers" at bounding box center [846, 665] width 118 height 36
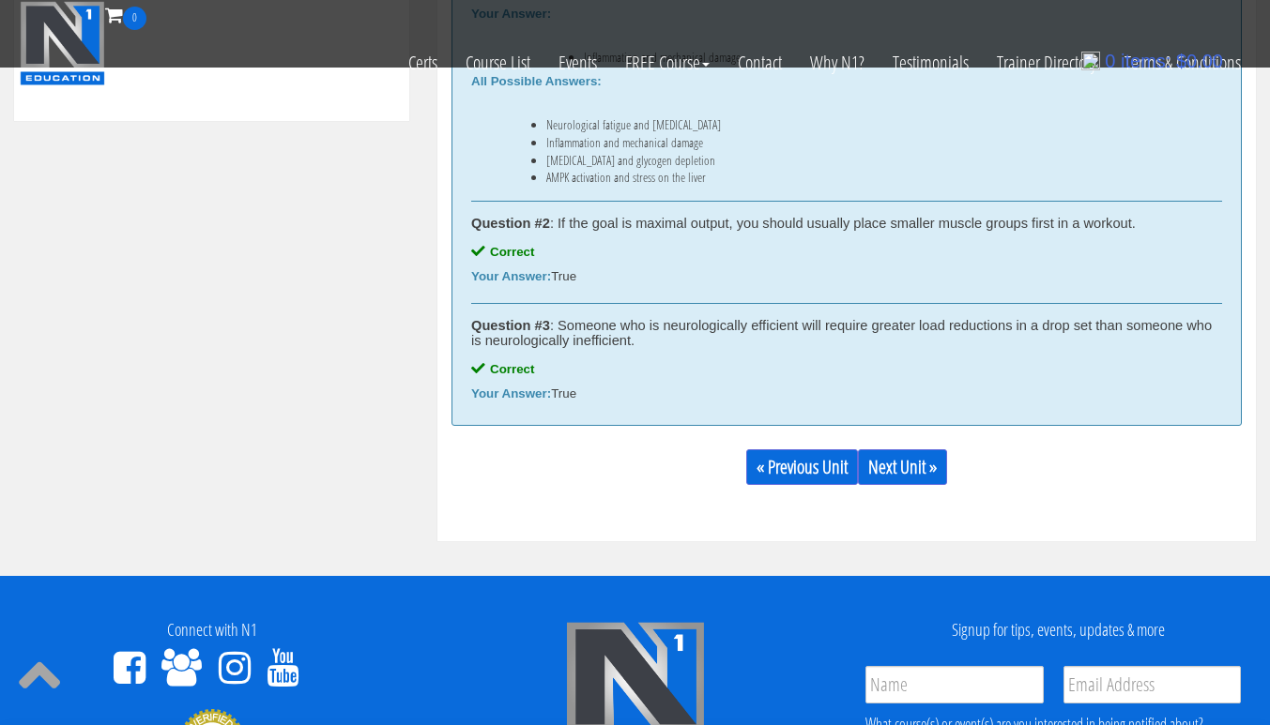
scroll to position [1065, 0]
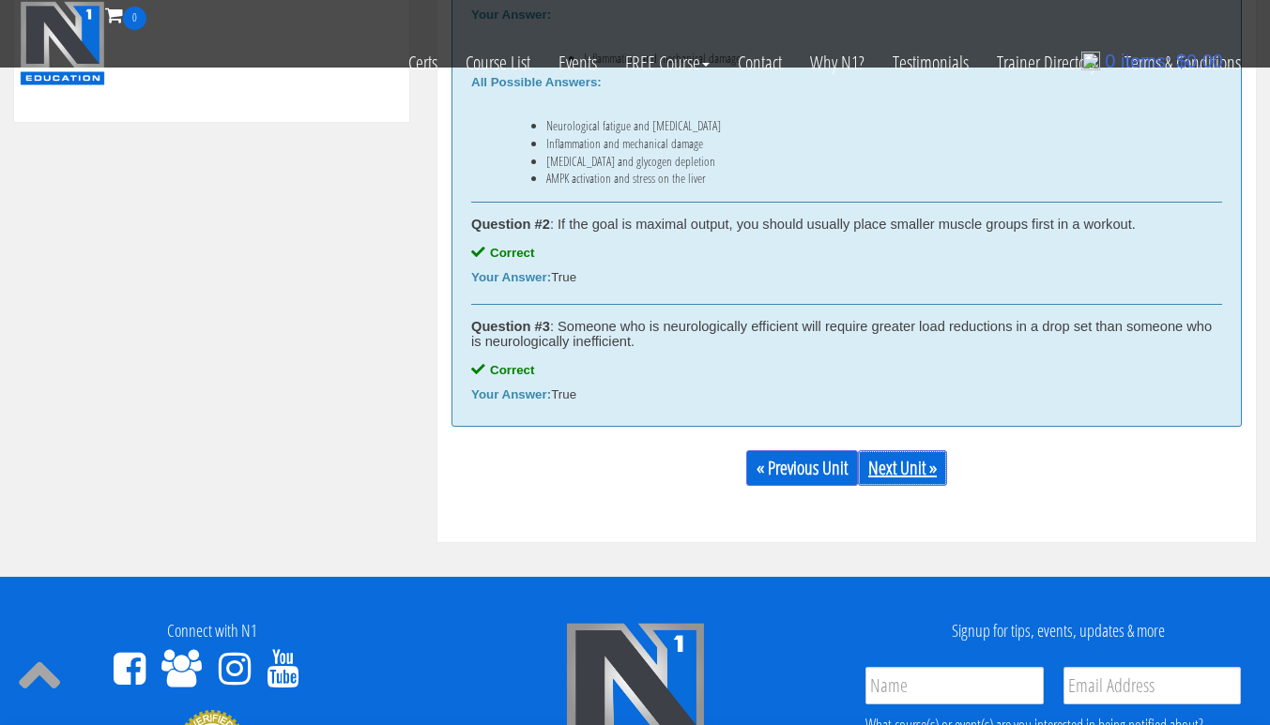
click at [906, 475] on link "Next Unit »" at bounding box center [902, 468] width 89 height 36
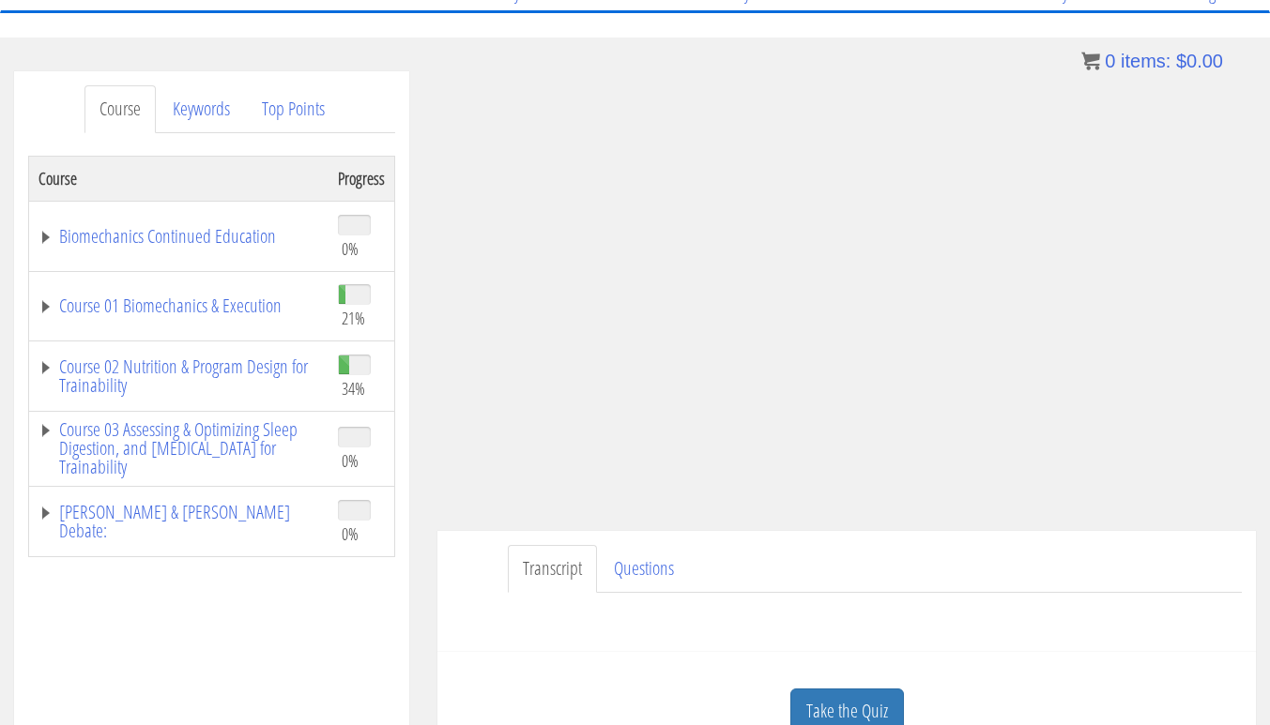
scroll to position [185, 0]
